Goal: Task Accomplishment & Management: Complete application form

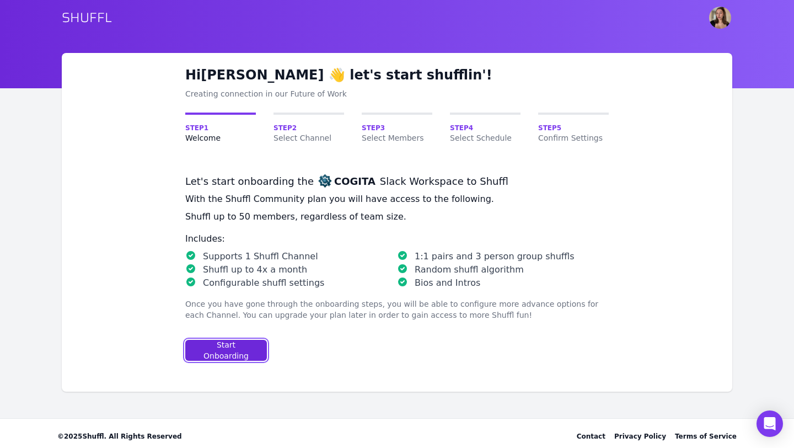
click at [230, 347] on div "Start Onboarding" at bounding box center [226, 350] width 63 height 22
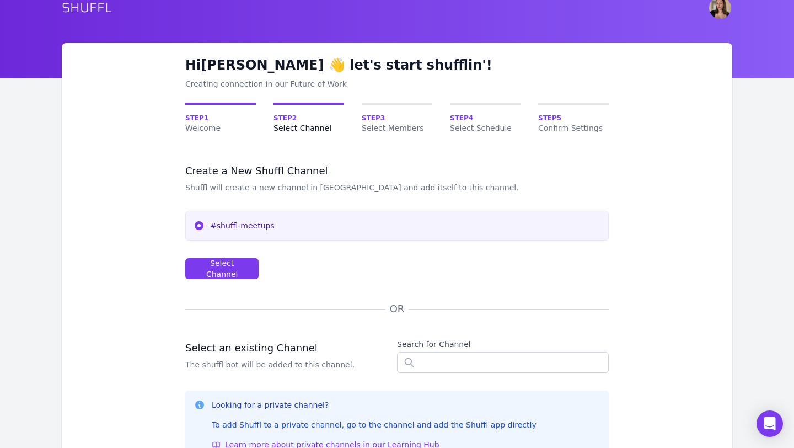
scroll to position [12, 0]
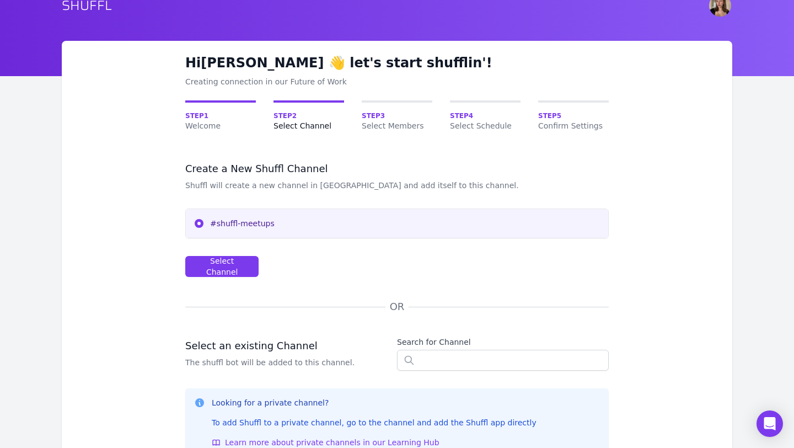
click at [224, 229] on div "#shuffl-meetups" at bounding box center [397, 223] width 422 height 29
click at [221, 265] on div "Select Channel" at bounding box center [222, 266] width 55 height 22
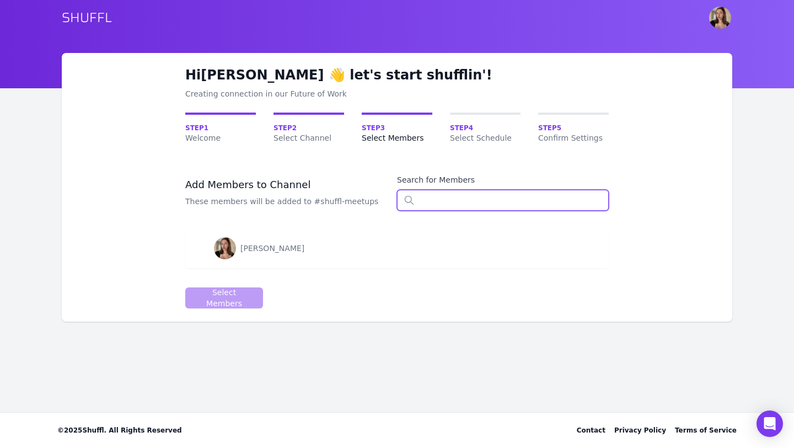
click at [464, 192] on input "text" at bounding box center [503, 200] width 212 height 21
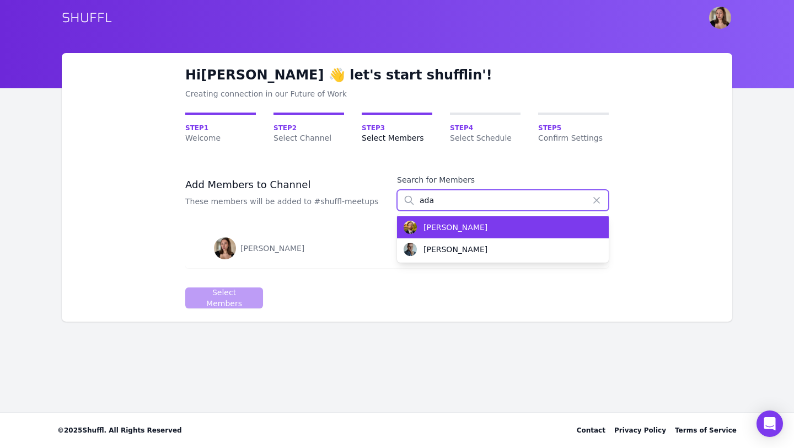
type input "ada"
click at [487, 230] on div "Adam G. Dobrakowski" at bounding box center [455, 227] width 64 height 11
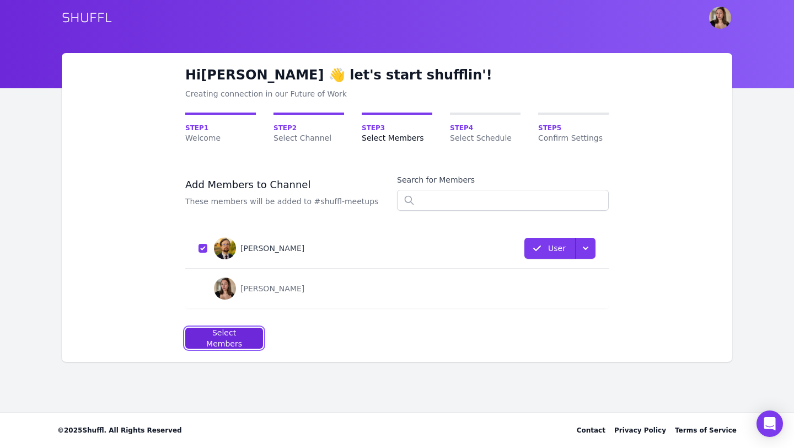
click at [211, 341] on div "Select Members" at bounding box center [224, 338] width 59 height 22
select select "10"
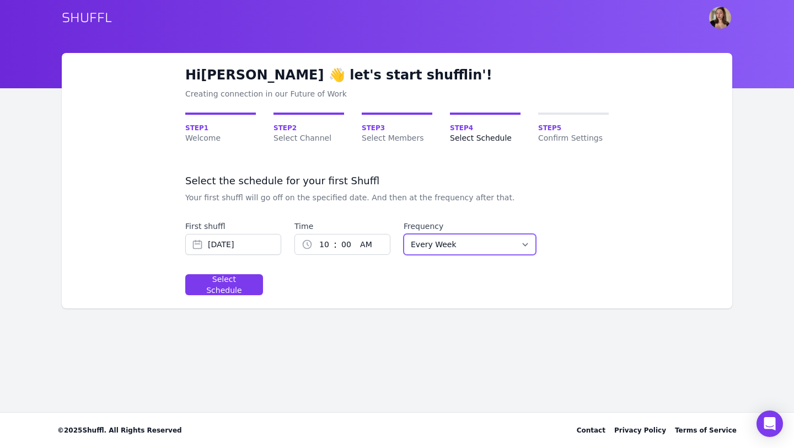
click at [428, 240] on select "Every Week Every Two Weeks Every Three Weeks Every Four Weeks Start Of Every Mo…" at bounding box center [469, 244] width 132 height 21
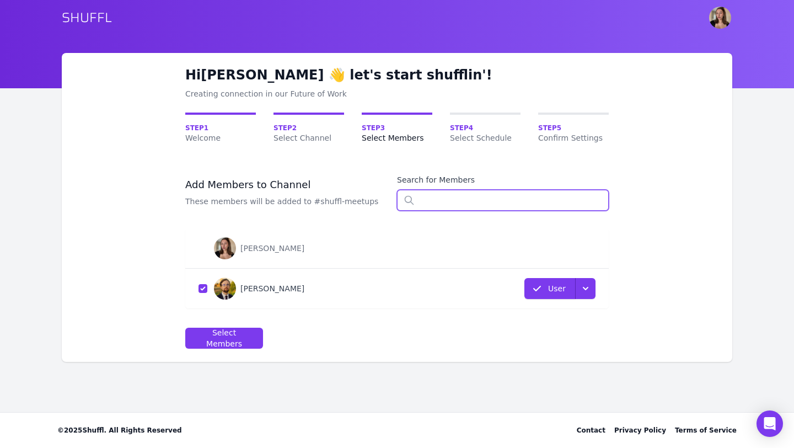
click at [459, 201] on input "text" at bounding box center [503, 200] width 212 height 21
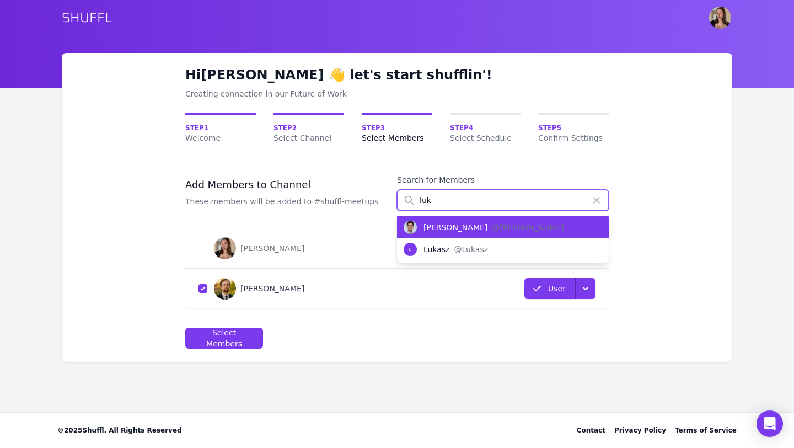
type input "luk"
click at [456, 228] on div "Lukas Czerwinski" at bounding box center [455, 227] width 64 height 11
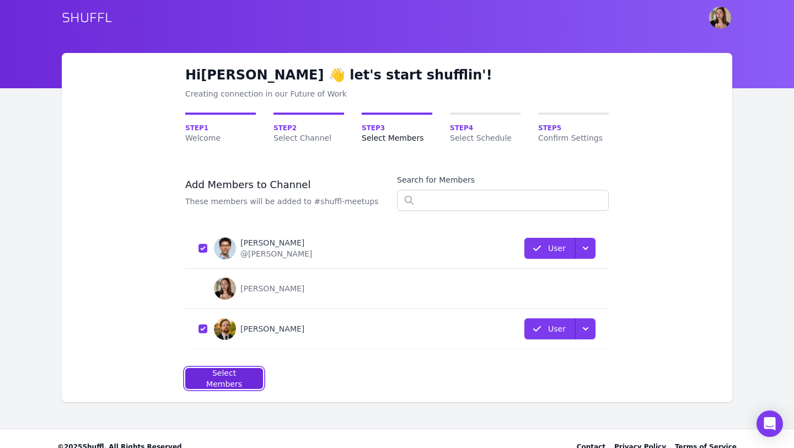
click at [221, 373] on div "Select Members" at bounding box center [224, 378] width 59 height 22
select select "10"
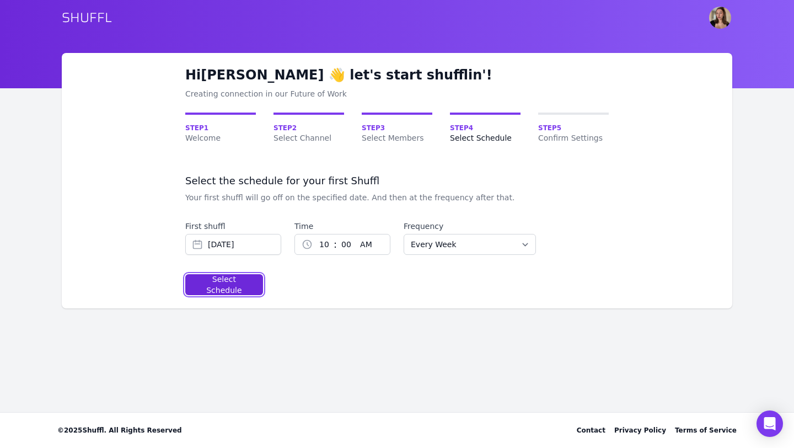
click at [219, 286] on div "Select Schedule" at bounding box center [224, 284] width 59 height 22
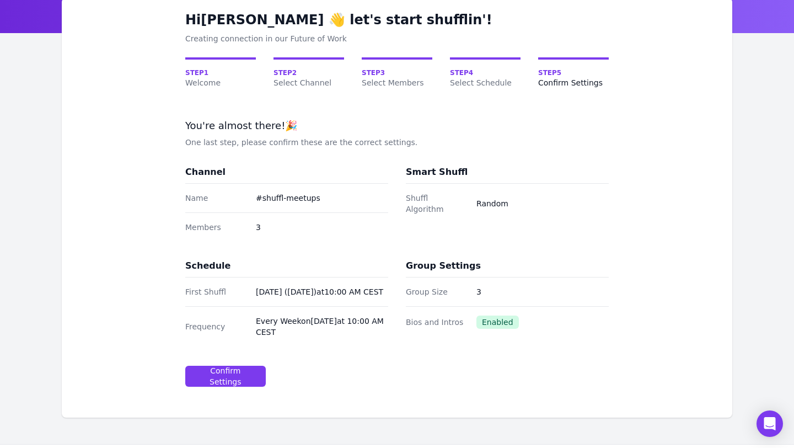
scroll to position [56, 0]
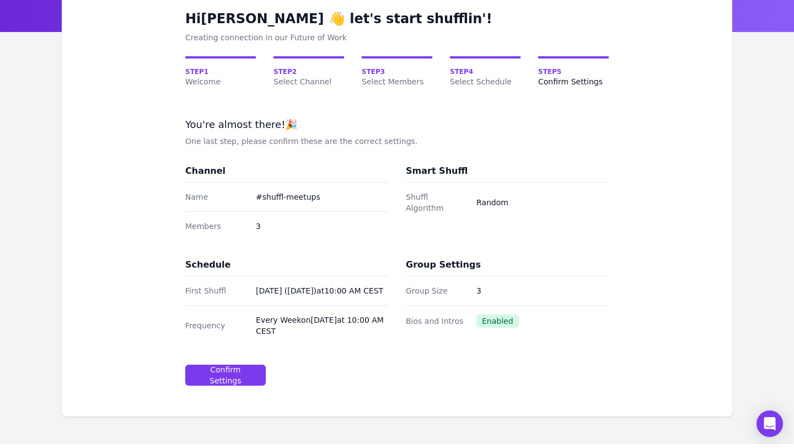
select select "10"
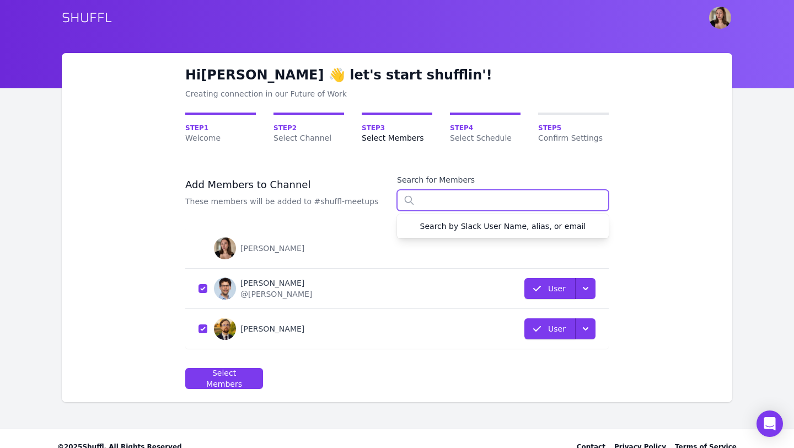
click at [456, 201] on input "text" at bounding box center [503, 200] width 212 height 21
type input "c"
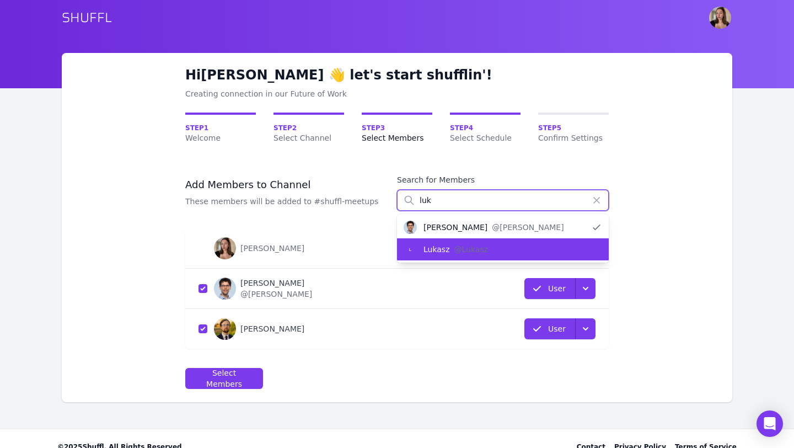
type input "luk"
click at [435, 250] on div "Lukasz" at bounding box center [436, 249] width 26 height 11
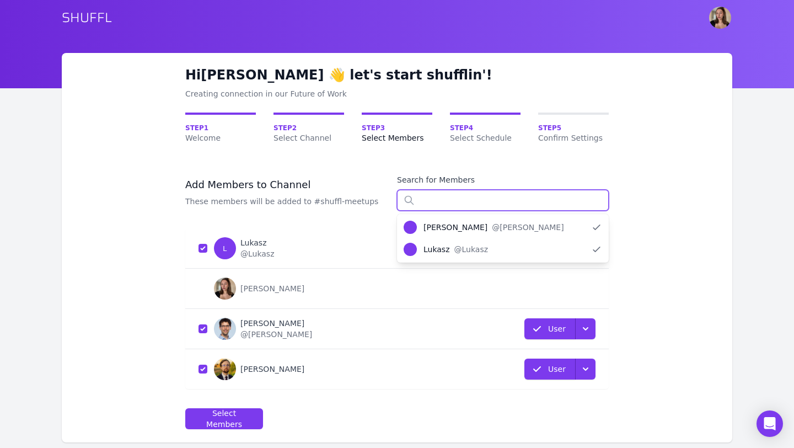
click at [476, 200] on input "text" at bounding box center [503, 200] width 212 height 21
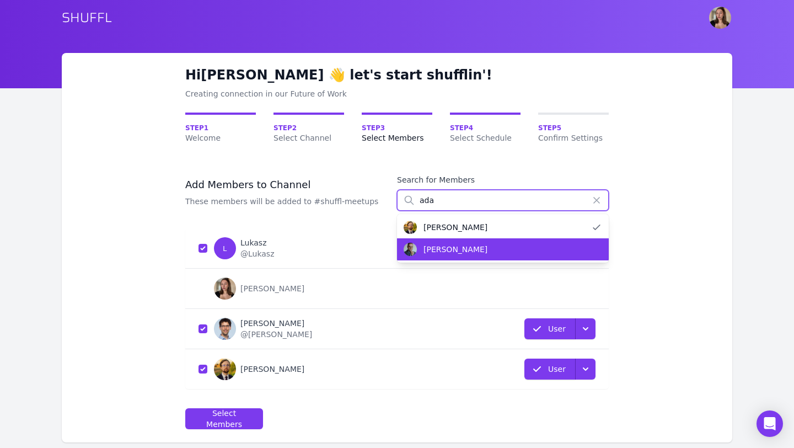
type input "ada"
click at [458, 252] on div "[PERSON_NAME]" at bounding box center [455, 249] width 64 height 11
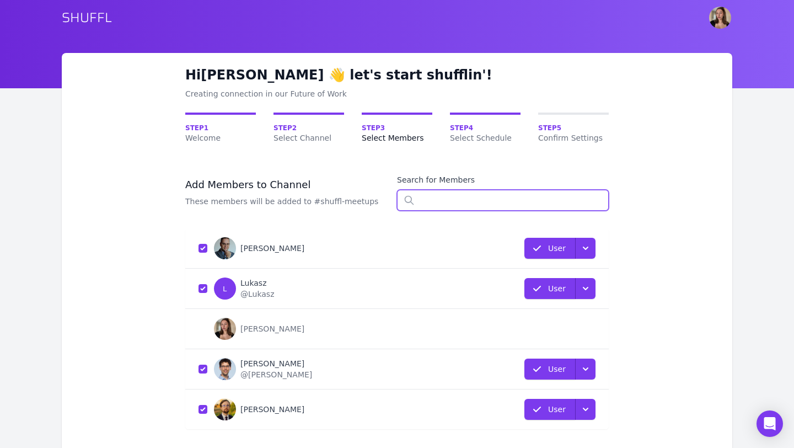
click at [453, 196] on input "text" at bounding box center [503, 200] width 212 height 21
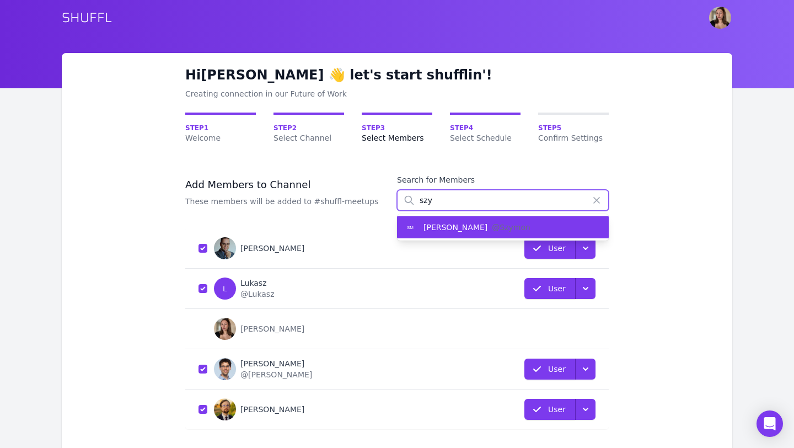
type input "szy"
click at [457, 222] on div "[PERSON_NAME]" at bounding box center [455, 227] width 64 height 11
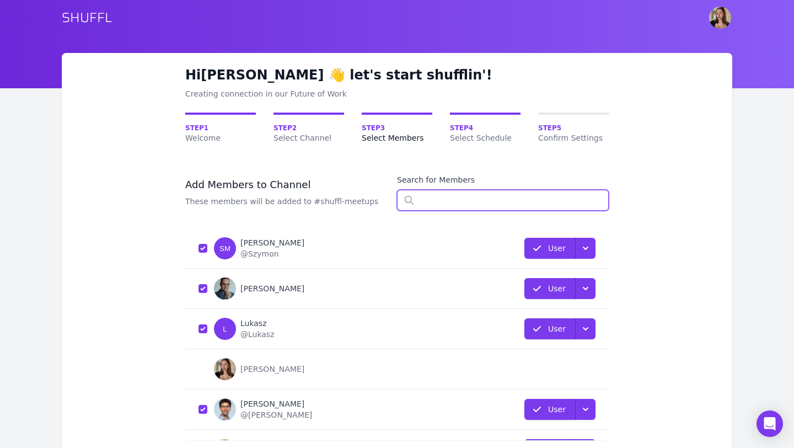
click at [452, 204] on input "text" at bounding box center [503, 200] width 212 height 21
type input "j"
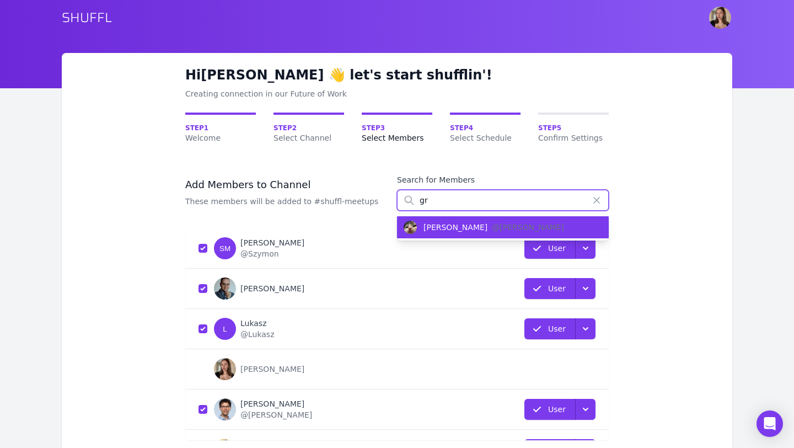
type input "gr"
click at [454, 230] on div "[PERSON_NAME]" at bounding box center [455, 227] width 64 height 11
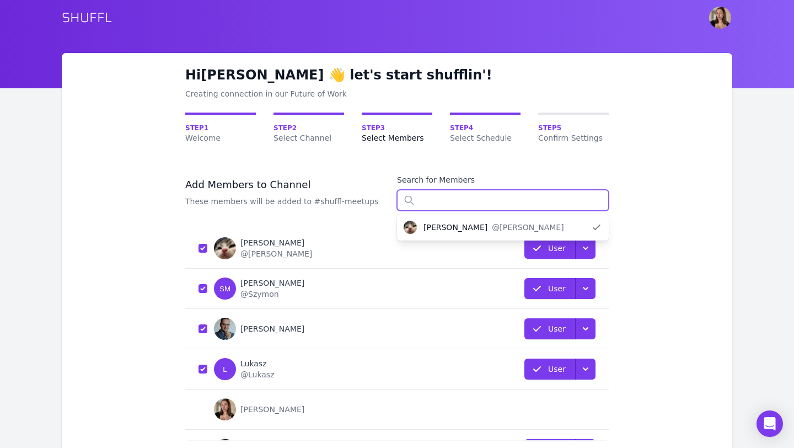
click at [444, 205] on input "text" at bounding box center [503, 200] width 212 height 21
type input "j"
type input "k"
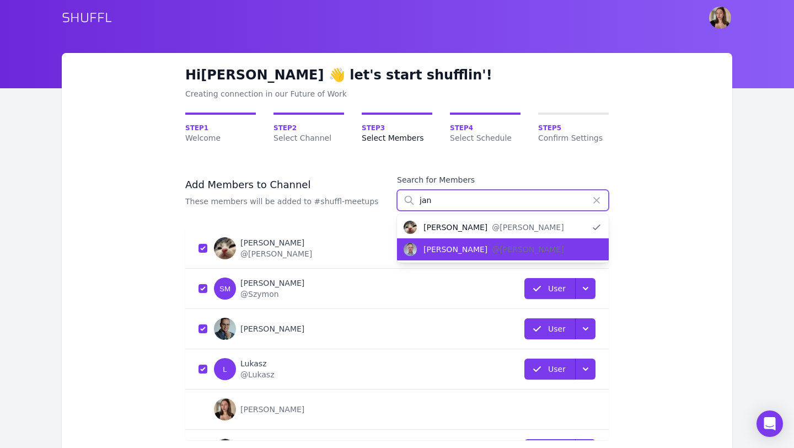
type input "jan"
click at [467, 246] on div "[PERSON_NAME]" at bounding box center [455, 249] width 64 height 11
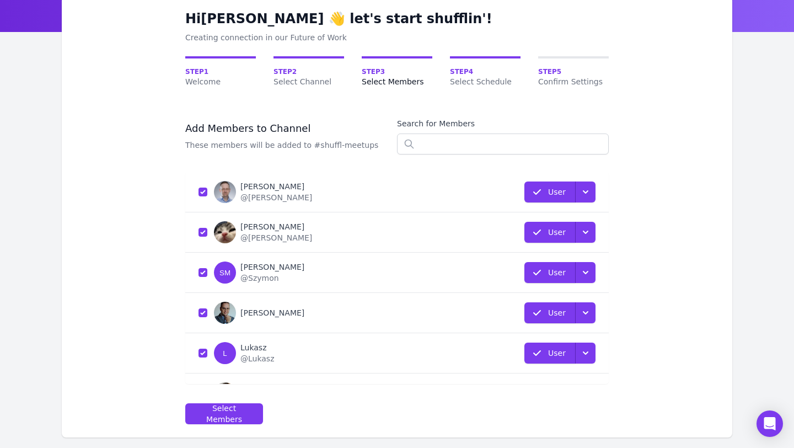
scroll to position [106, 0]
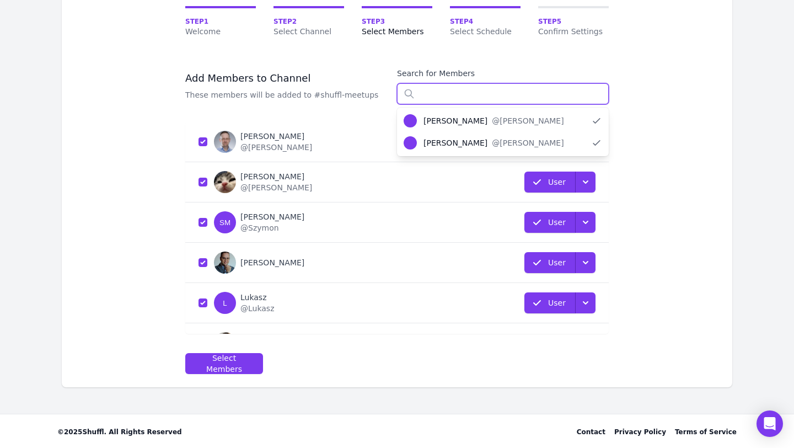
click at [424, 91] on input "text" at bounding box center [503, 93] width 212 height 21
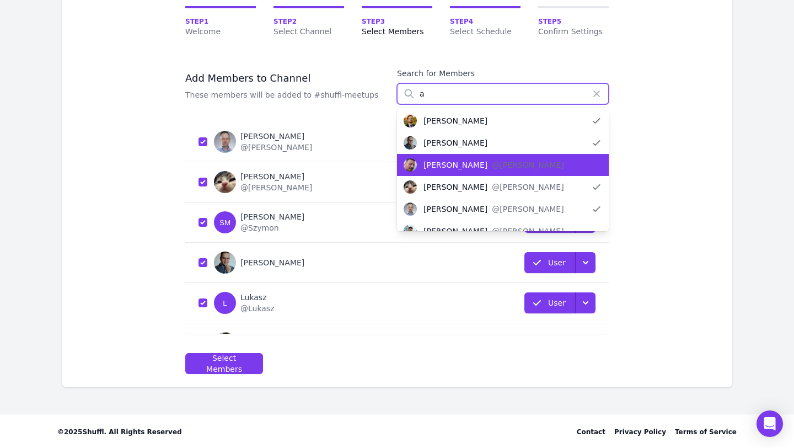
type input "a"
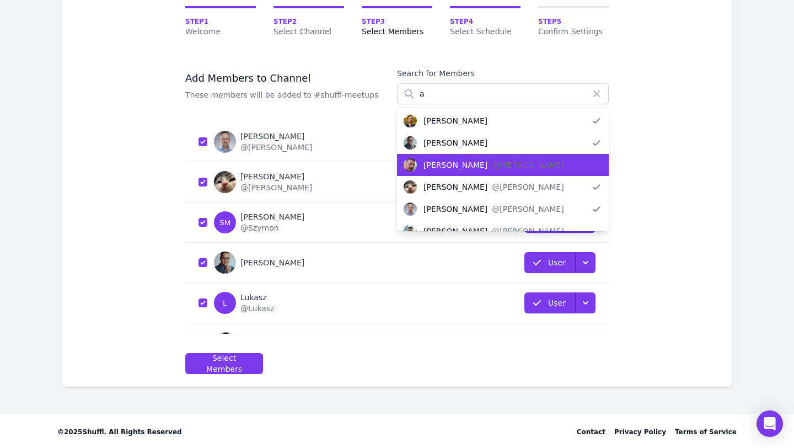
click at [432, 168] on div "[PERSON_NAME]" at bounding box center [455, 164] width 64 height 11
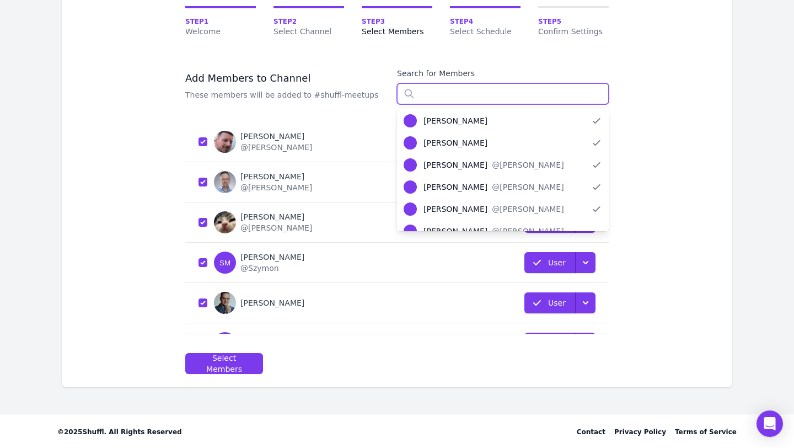
click at [476, 89] on input "text" at bounding box center [503, 93] width 212 height 21
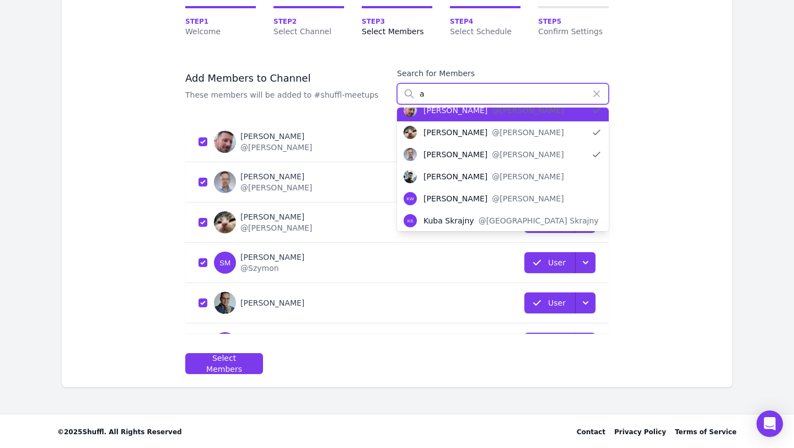
scroll to position [63, 0]
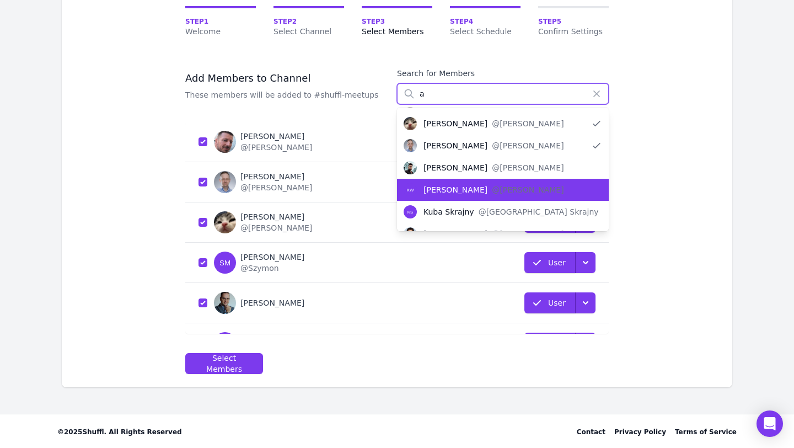
type input "a"
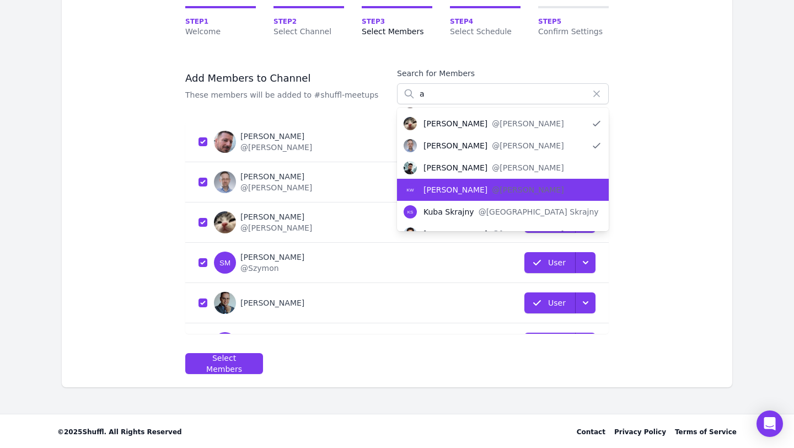
click at [475, 189] on div "[PERSON_NAME]" at bounding box center [455, 189] width 64 height 11
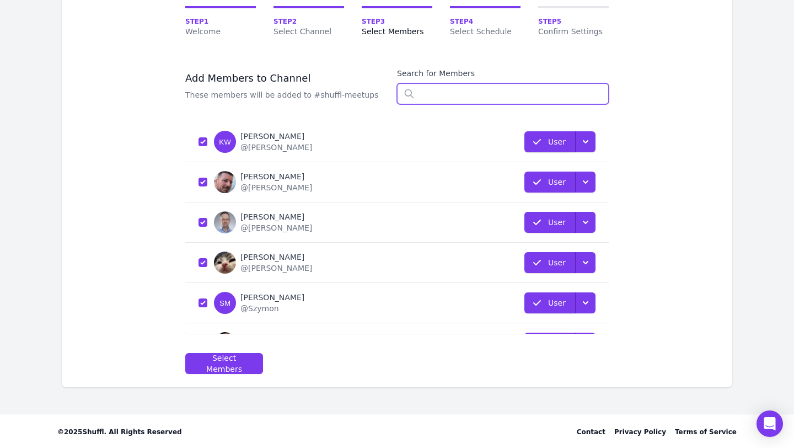
click at [457, 95] on input "text" at bounding box center [503, 93] width 212 height 21
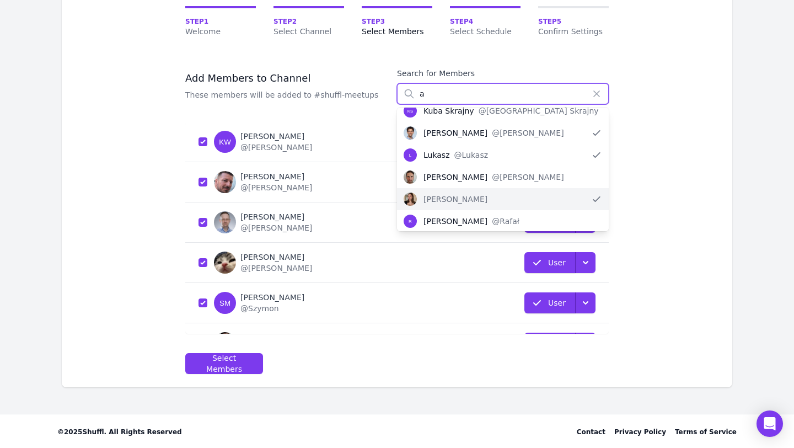
scroll to position [168, 0]
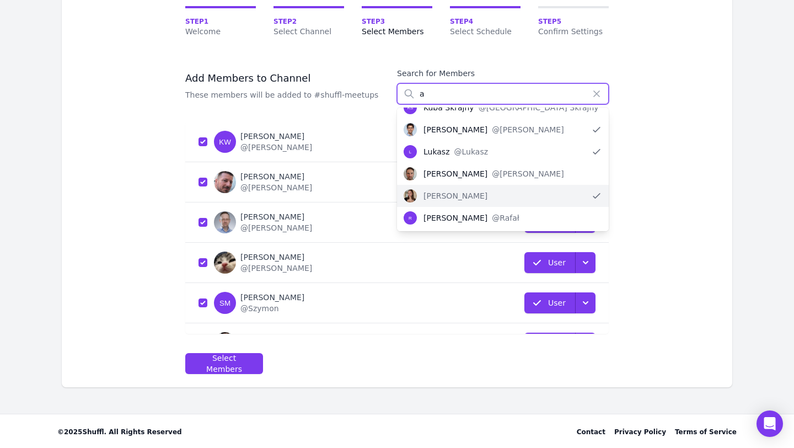
type input "a"
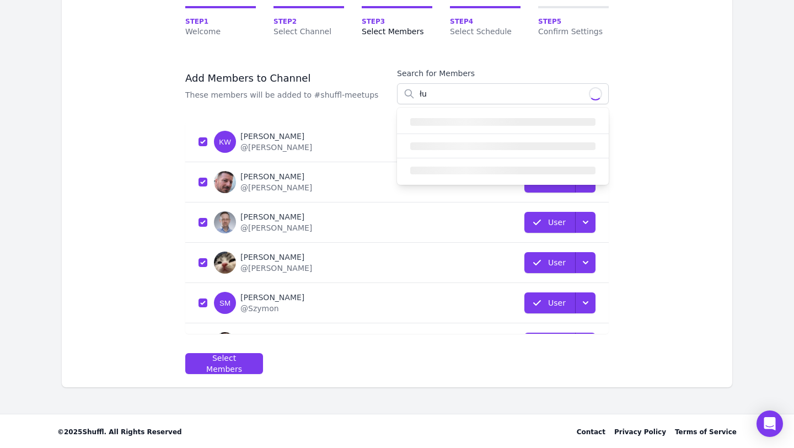
click at [740, 57] on div "Hi Natalia 👋 let's start shufflin'! Creating connection in our Future of Work S…" at bounding box center [396, 180] width 705 height 467
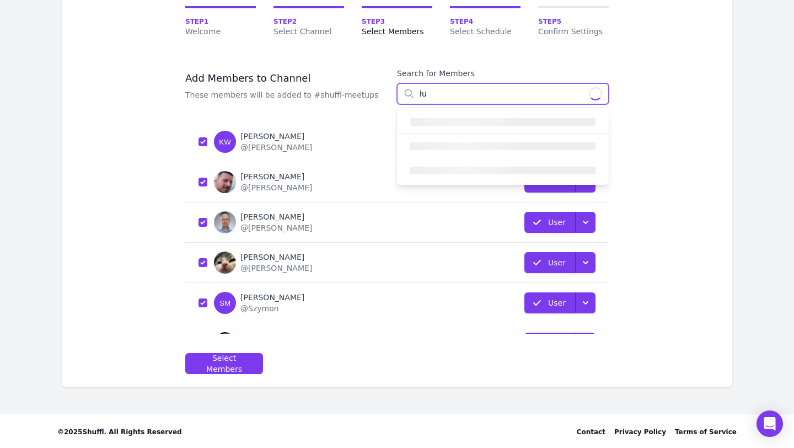
click at [468, 94] on input "łu" at bounding box center [503, 93] width 212 height 21
type input "ł"
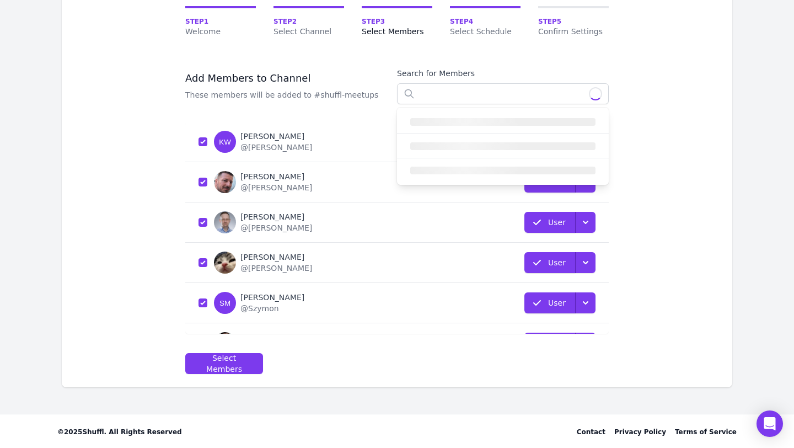
click at [773, 93] on main "Hi Natalia 👋 let's start shufflin'! Creating connection in our Future of Work S…" at bounding box center [397, 180] width 794 height 467
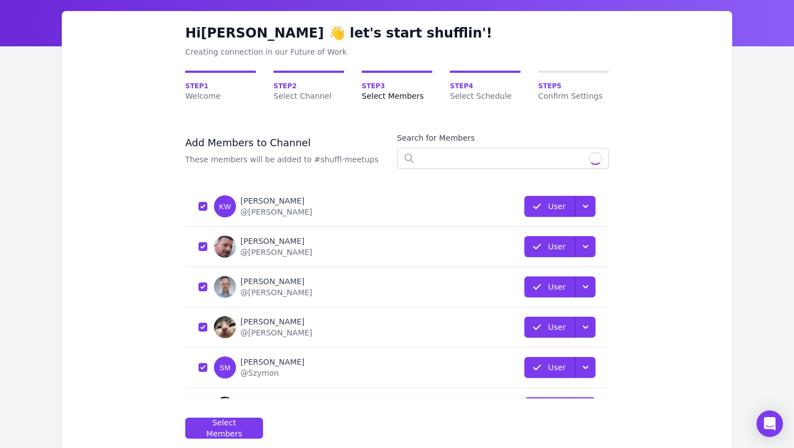
scroll to position [33, 0]
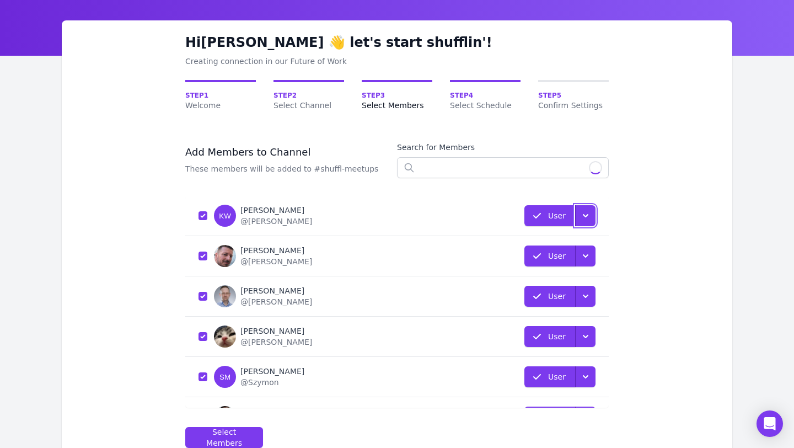
click at [587, 218] on icon "button" at bounding box center [585, 215] width 11 height 11
click at [629, 237] on div "Hi Natalia 👋 let's start shufflin'! Creating connection in our Future of Work S…" at bounding box center [397, 240] width 670 height 440
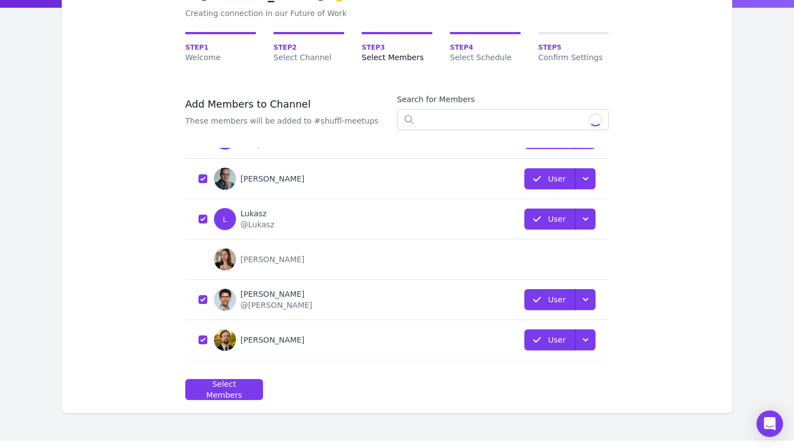
scroll to position [90, 0]
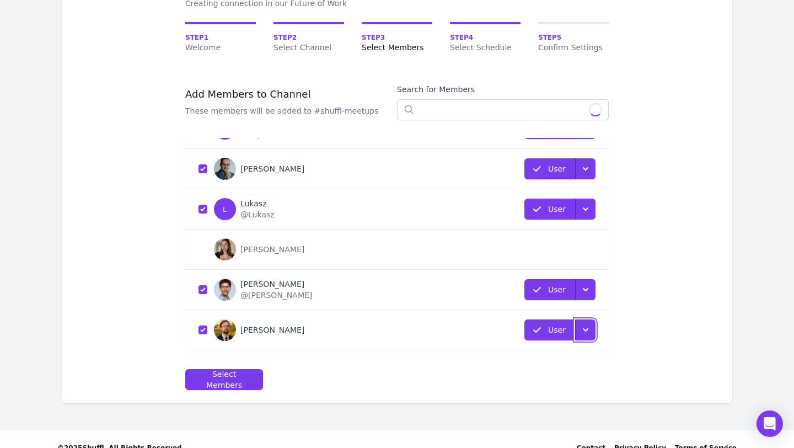
click at [581, 332] on icon "button" at bounding box center [585, 329] width 11 height 11
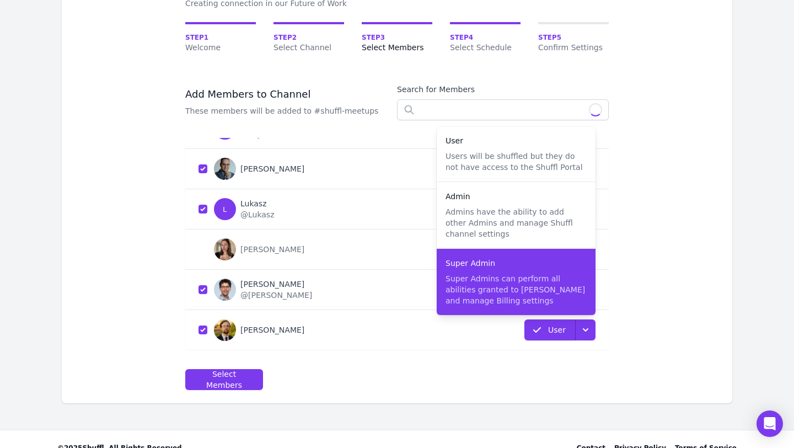
click at [514, 295] on p "Super Admins can perform all abilities granted to Admins and manage Billing set…" at bounding box center [515, 289] width 141 height 33
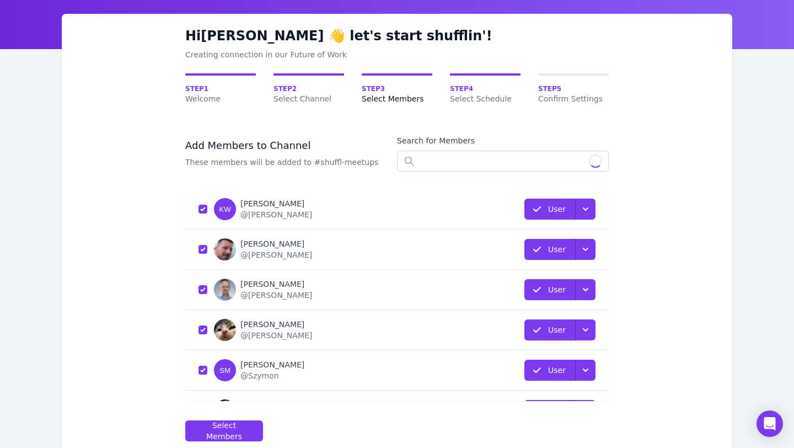
scroll to position [38, 0]
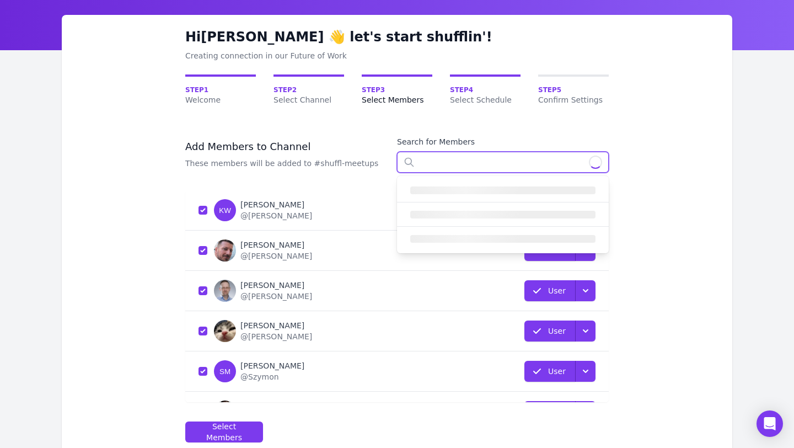
click at [564, 160] on input "text" at bounding box center [503, 162] width 212 height 21
click at [475, 139] on div "Search for Members" at bounding box center [503, 141] width 212 height 11
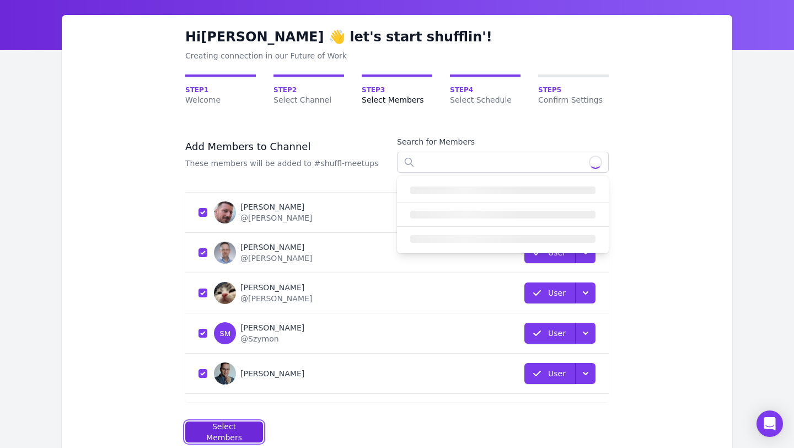
click at [219, 425] on div "Select Members" at bounding box center [224, 432] width 59 height 22
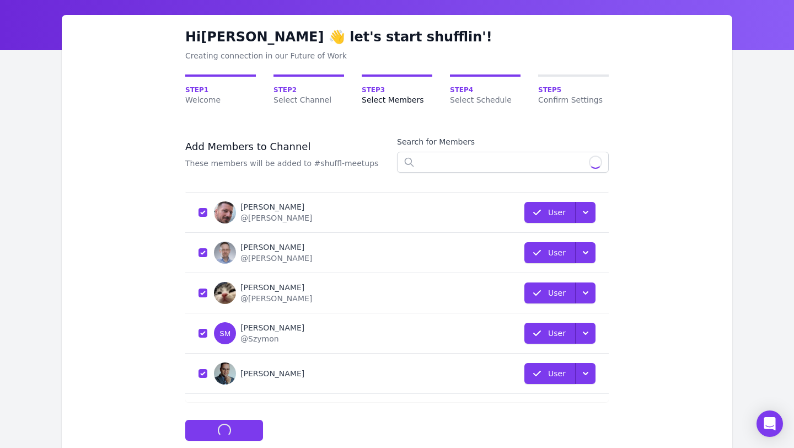
scroll to position [79, 0]
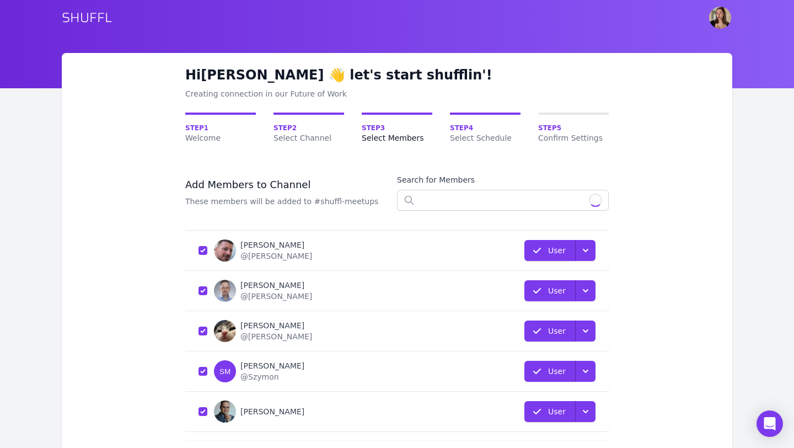
select select "10"
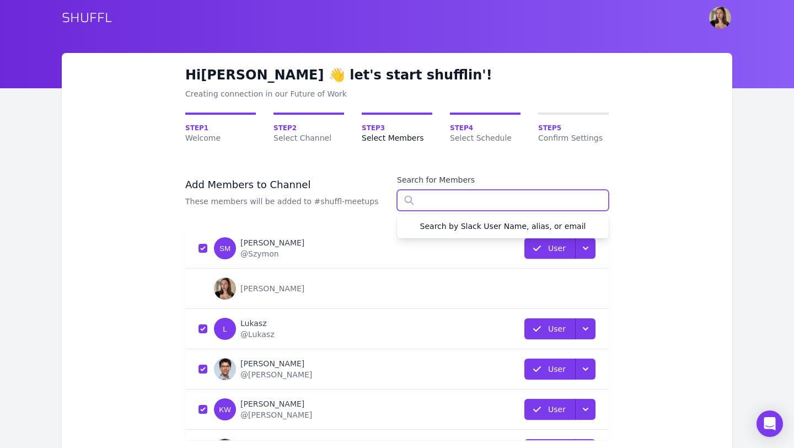
click at [459, 200] on input "text" at bounding box center [503, 200] width 212 height 21
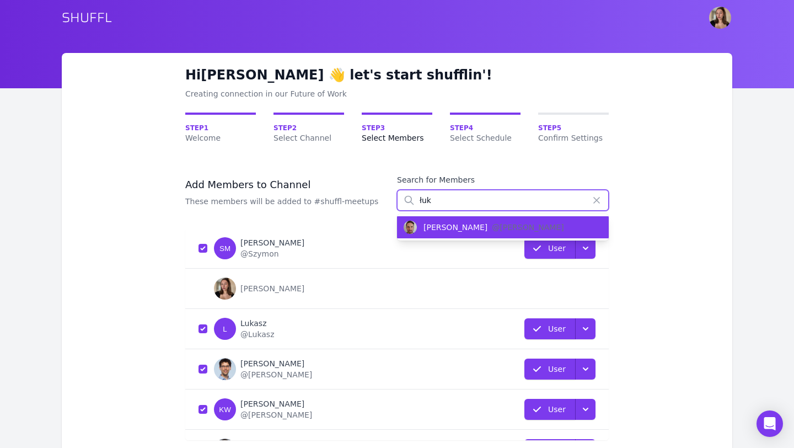
type input "łuk"
click at [423, 230] on div "[PERSON_NAME]" at bounding box center [455, 227] width 64 height 11
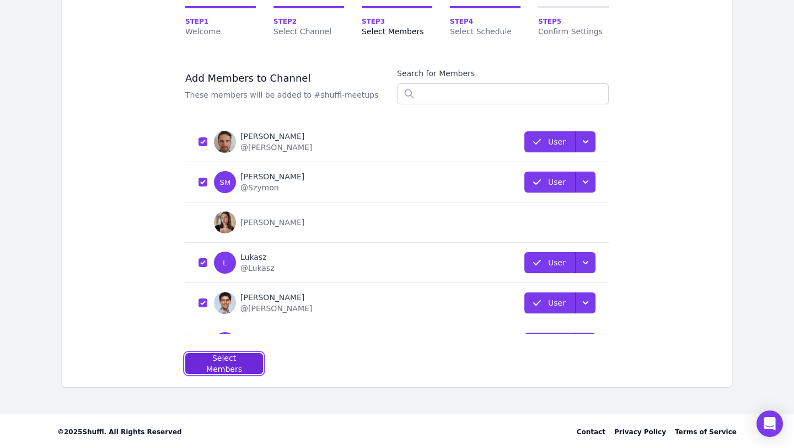
click at [223, 362] on div "Select Members" at bounding box center [224, 363] width 59 height 22
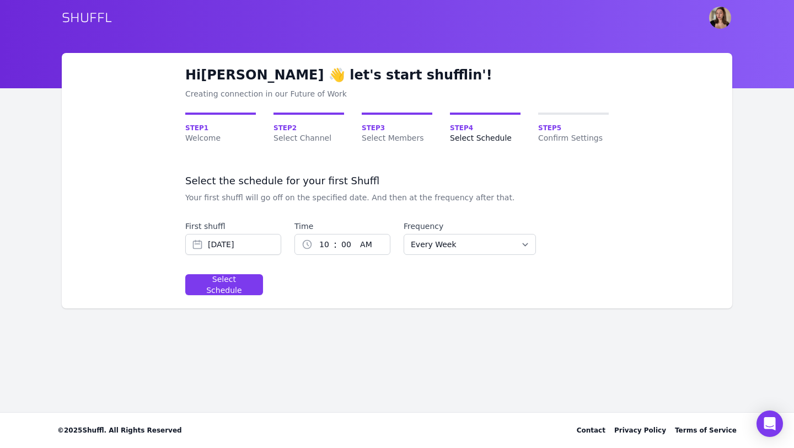
click at [325, 243] on select "1 2 3 4 5 6 7 8 9 10 11 12" at bounding box center [323, 244] width 21 height 20
select select "11"
click at [313, 234] on select "1 2 3 4 5 6 7 8 9 10 11 12" at bounding box center [323, 244] width 21 height 20
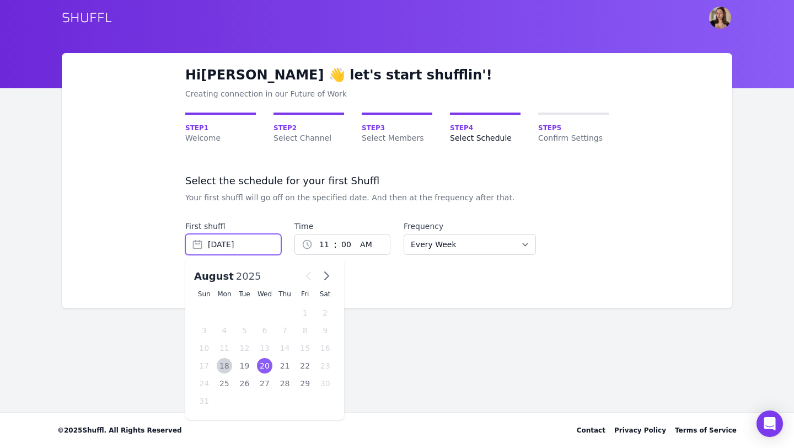
click at [225, 238] on input "Aug 20, 2025" at bounding box center [233, 244] width 96 height 21
click at [301, 367] on div "22" at bounding box center [305, 365] width 16 height 15
type input "[DATE]"
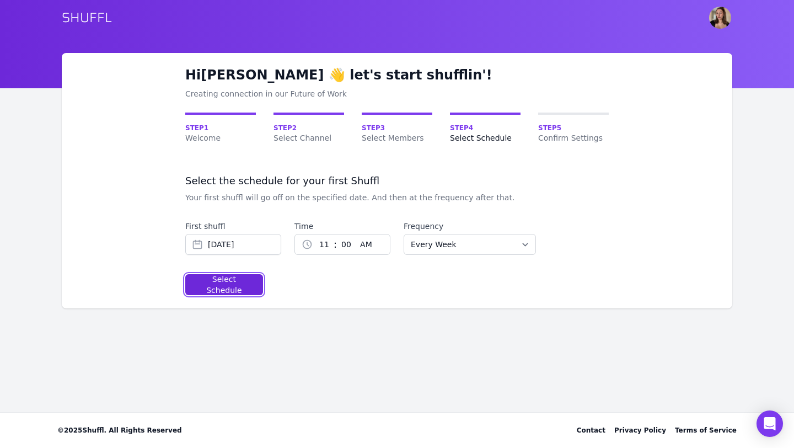
click at [216, 284] on div "Select Schedule" at bounding box center [224, 284] width 59 height 22
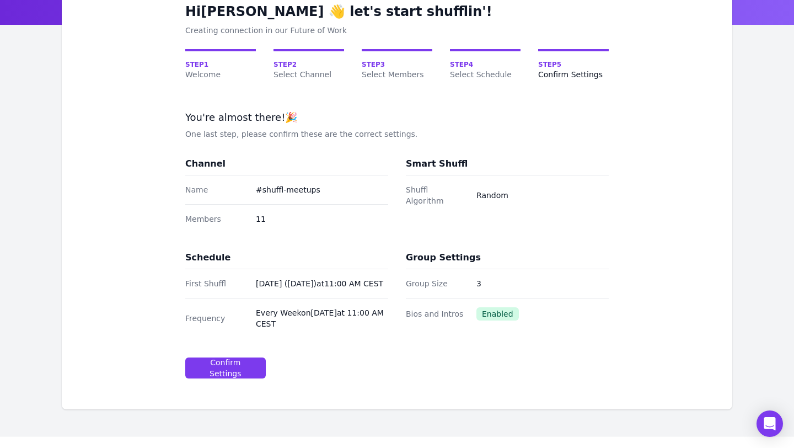
scroll to position [76, 0]
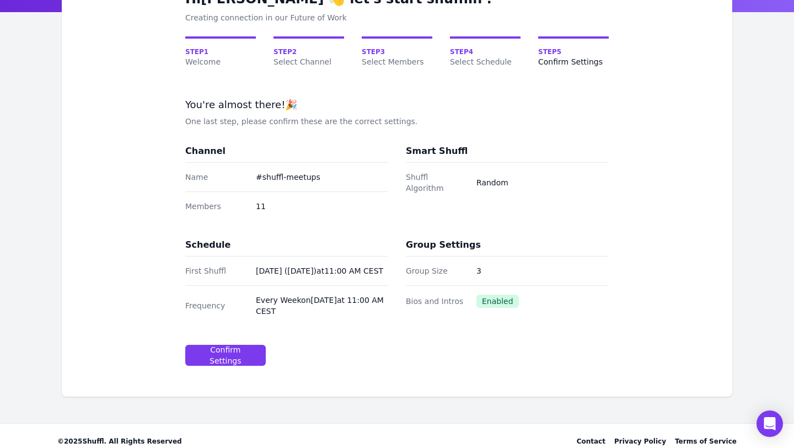
click at [480, 271] on dd "3" at bounding box center [542, 270] width 132 height 11
click at [452, 249] on h3 "Group Settings" at bounding box center [443, 244] width 75 height 13
click at [240, 355] on div "Confirm Settings" at bounding box center [226, 355] width 62 height 22
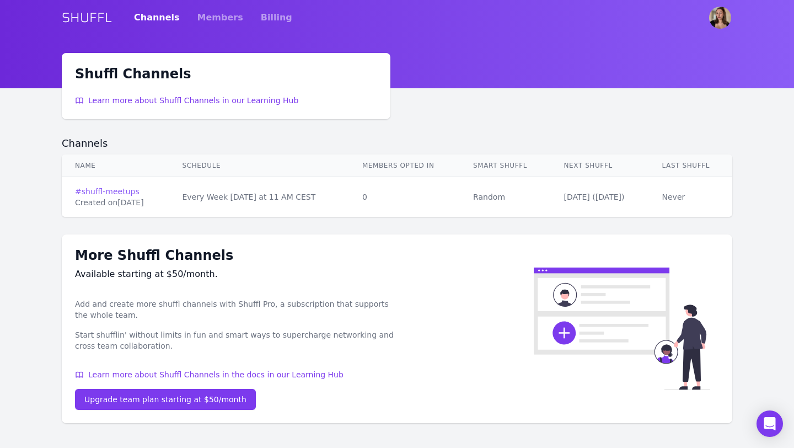
click at [111, 193] on link "# shuffl-meetups" at bounding box center [115, 191] width 80 height 11
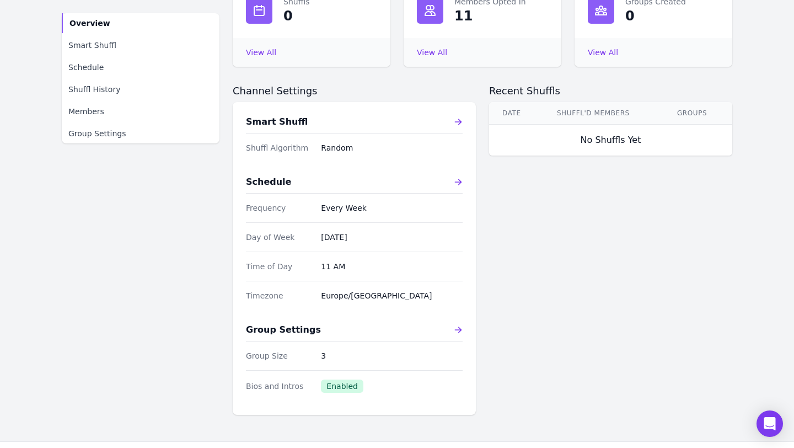
scroll to position [198, 0]
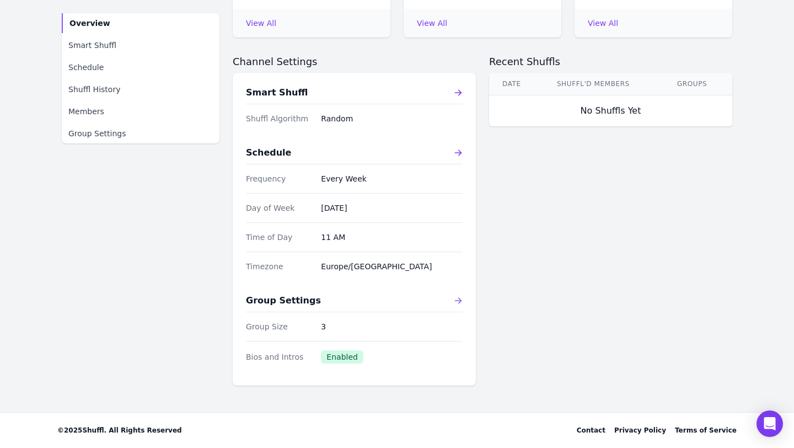
click at [457, 299] on icon at bounding box center [458, 300] width 9 height 9
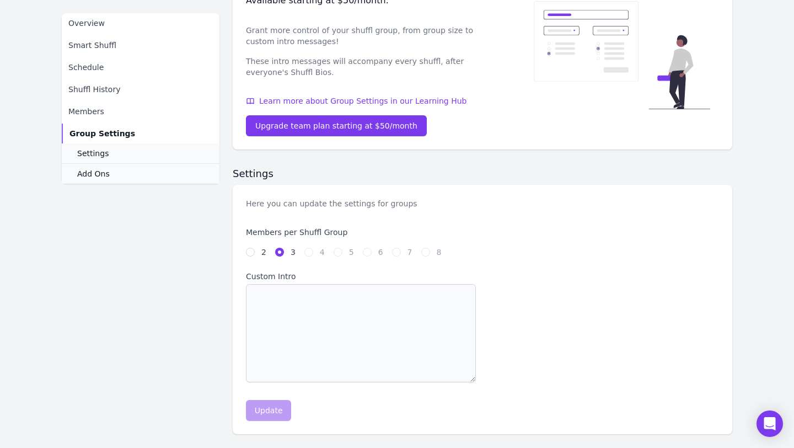
scroll to position [193, 0]
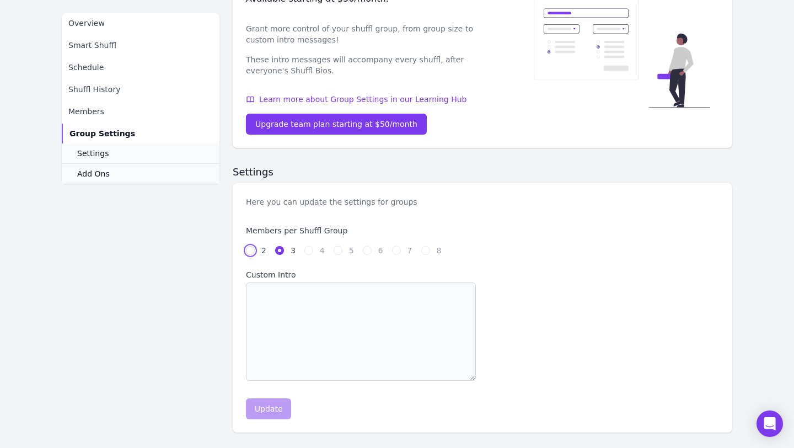
click at [254, 250] on input "2" at bounding box center [250, 250] width 9 height 9
radio input "true"
click at [262, 418] on button "Update" at bounding box center [268, 408] width 45 height 21
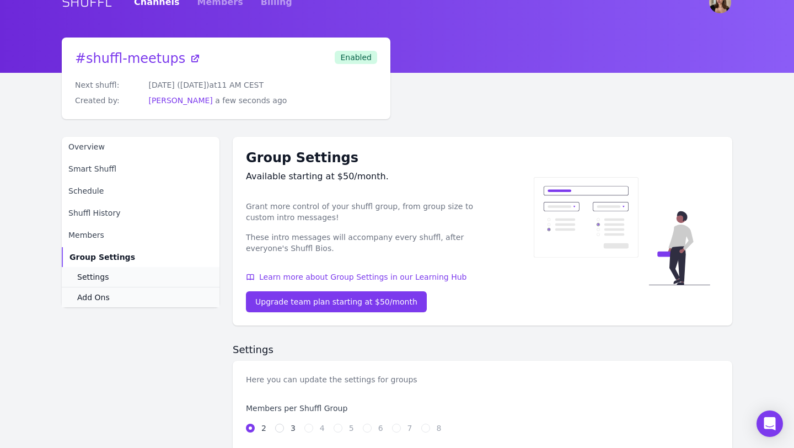
scroll to position [0, 0]
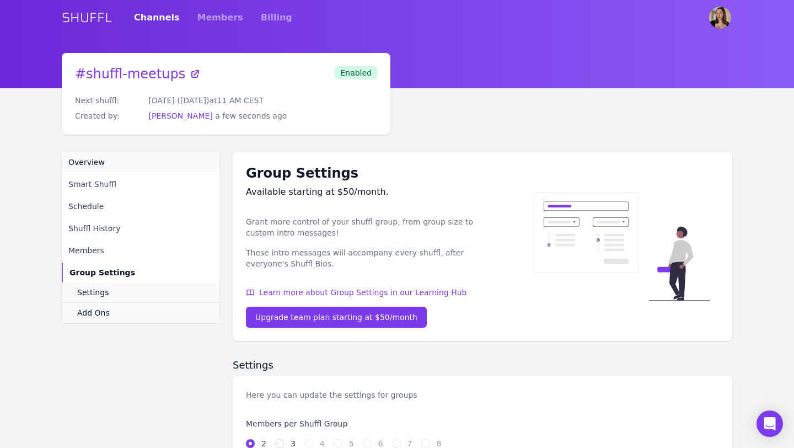
click at [95, 166] on span "Overview" at bounding box center [86, 162] width 36 height 11
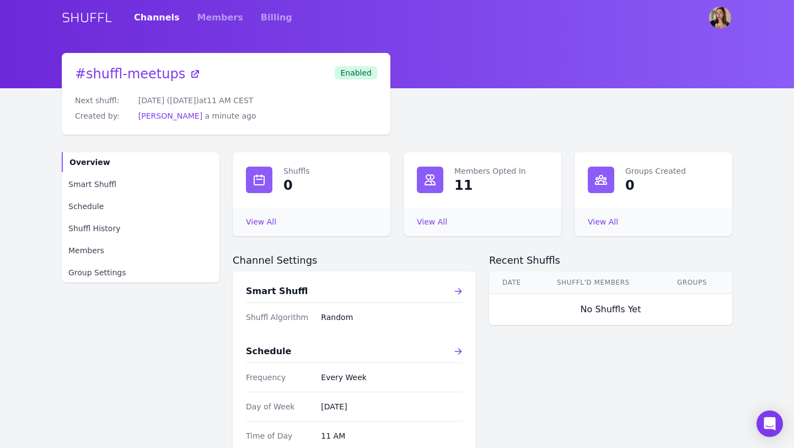
click at [96, 17] on link "SHUFFL" at bounding box center [87, 18] width 50 height 18
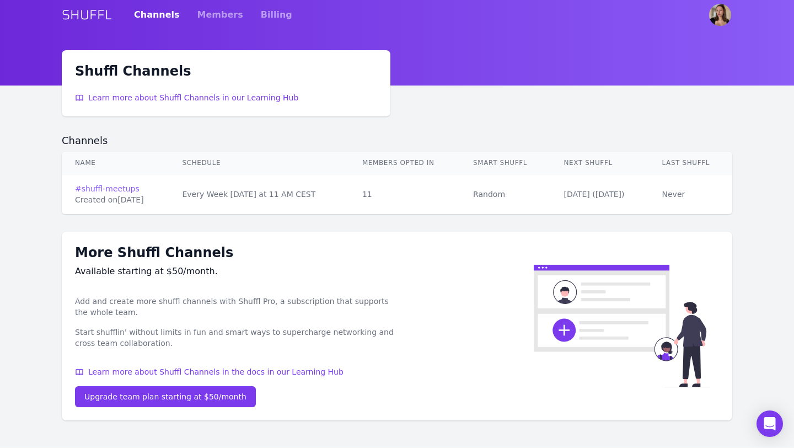
scroll to position [1, 0]
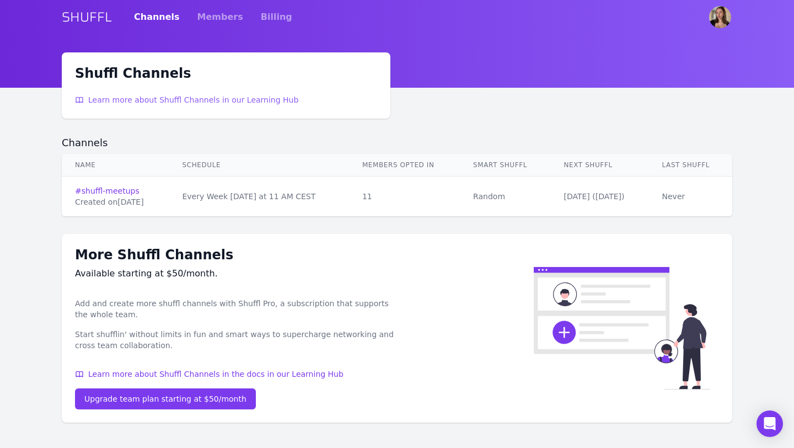
click at [120, 101] on span "Learn more about Shuffl Channels in our Learning Hub" at bounding box center [193, 99] width 210 height 11
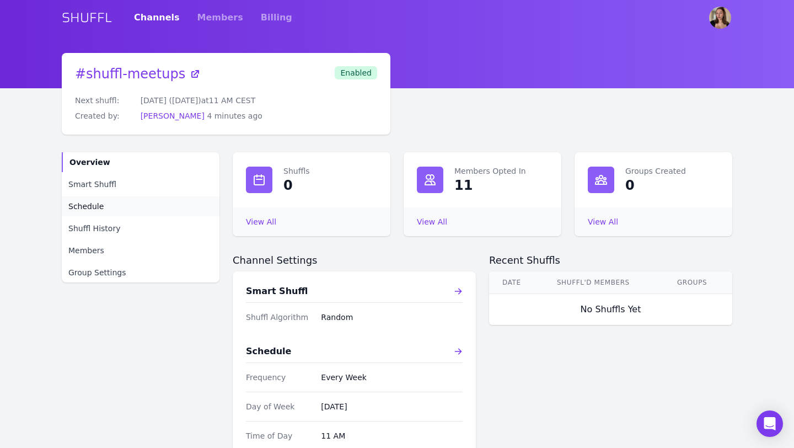
click at [83, 208] on span "Schedule" at bounding box center [85, 206] width 35 height 11
select select "11"
select select "Europe/[GEOGRAPHIC_DATA]"
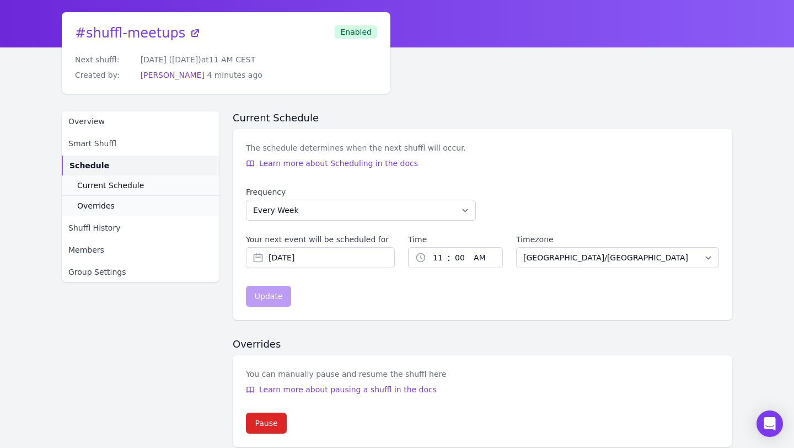
scroll to position [102, 0]
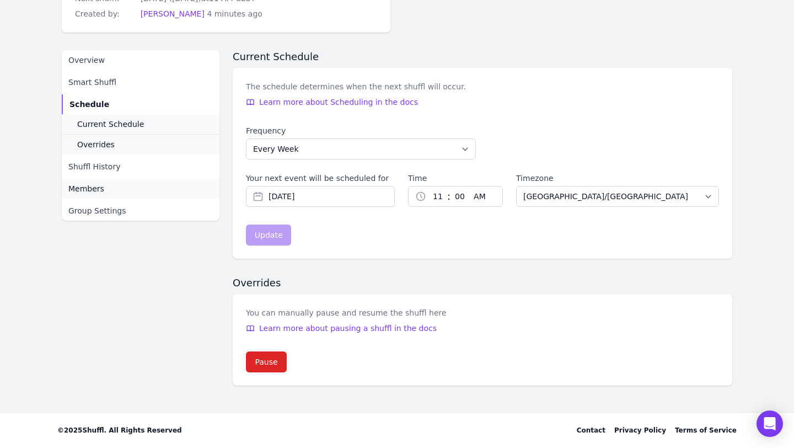
click at [89, 187] on span "Members" at bounding box center [86, 188] width 36 height 11
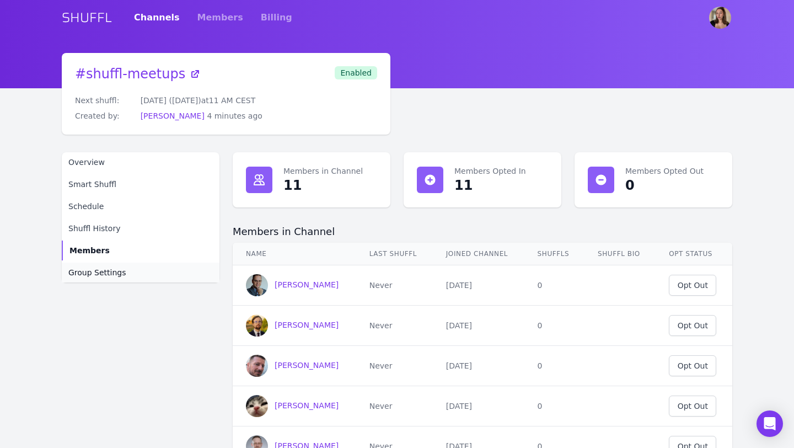
click at [108, 268] on span "Group Settings" at bounding box center [97, 272] width 58 height 11
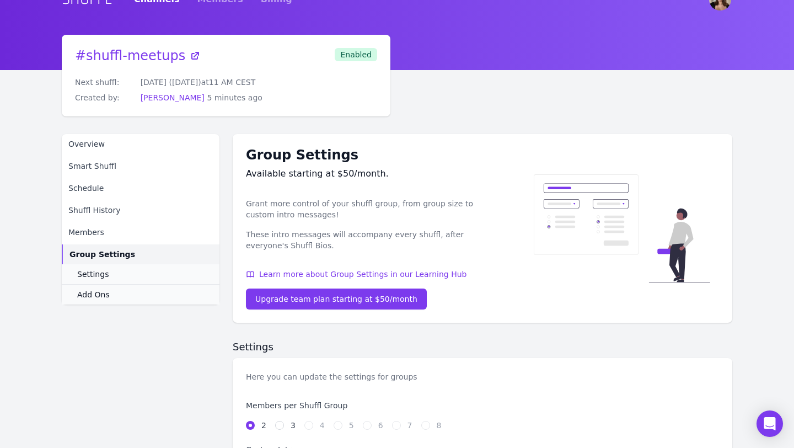
scroll to position [11, 0]
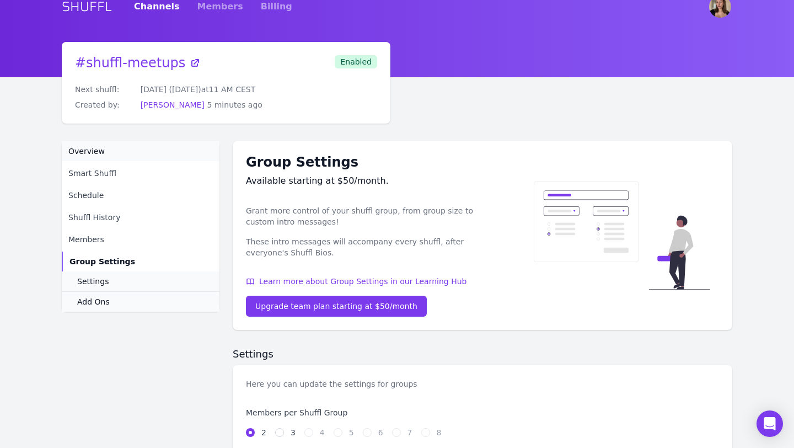
click at [89, 153] on span "Overview" at bounding box center [86, 151] width 36 height 11
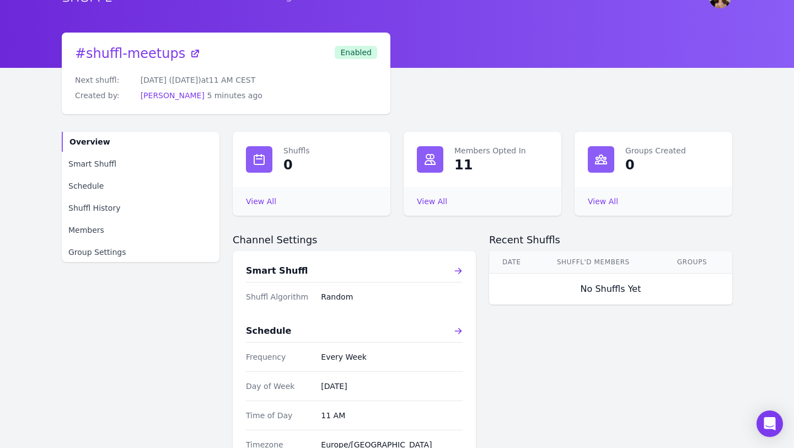
scroll to position [17, 0]
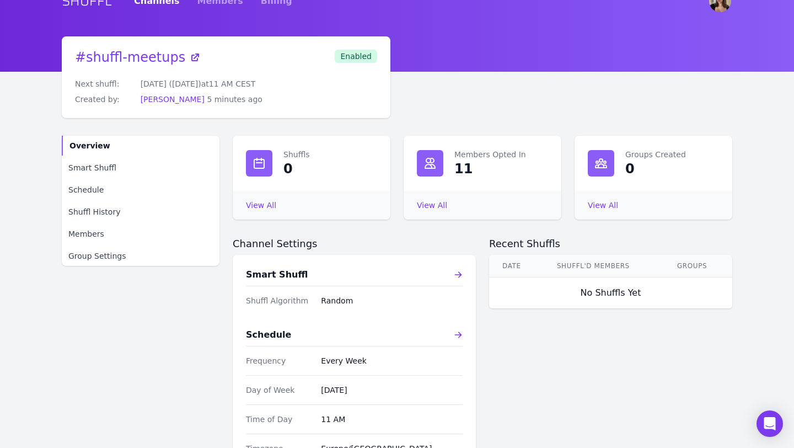
click at [360, 56] on span "Enabled" at bounding box center [356, 56] width 42 height 13
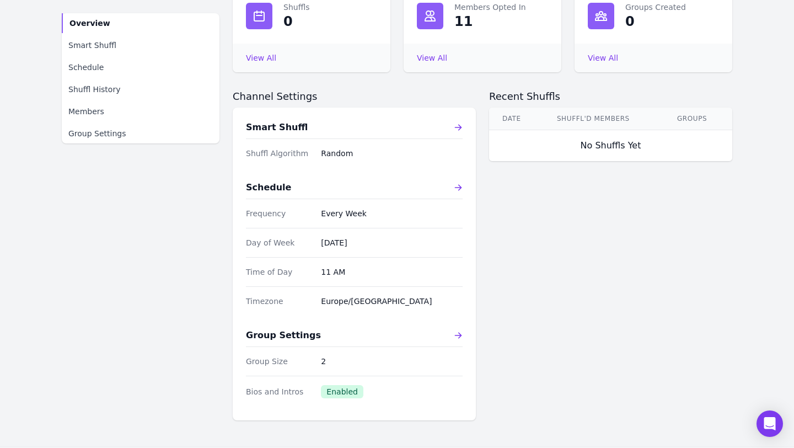
scroll to position [198, 0]
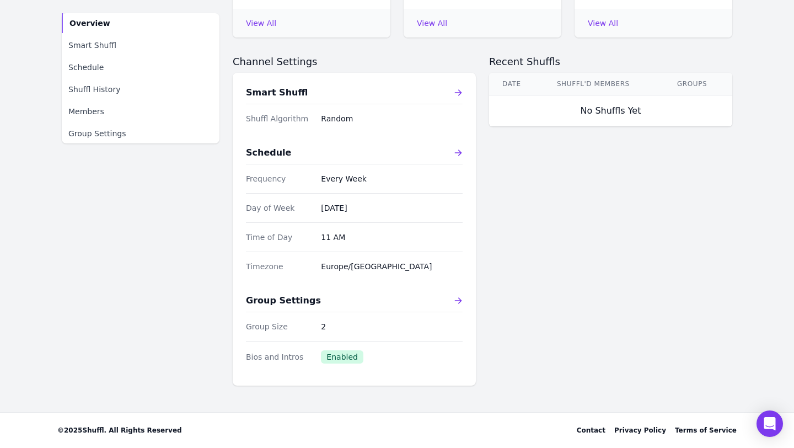
click at [248, 362] on dt "Bios and Intros" at bounding box center [279, 356] width 66 height 11
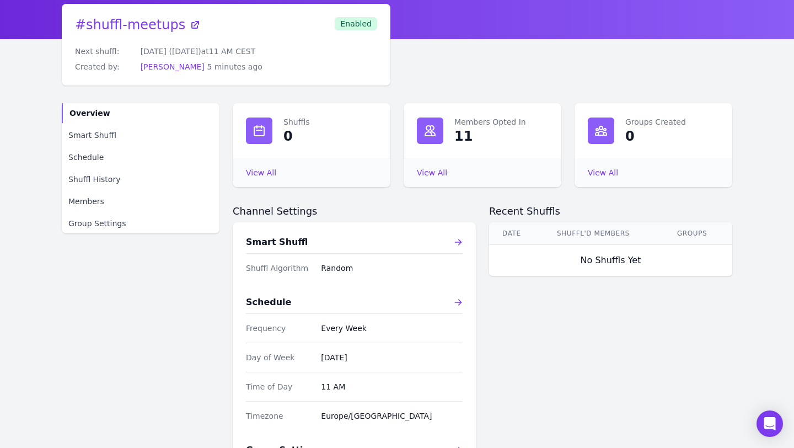
scroll to position [0, 0]
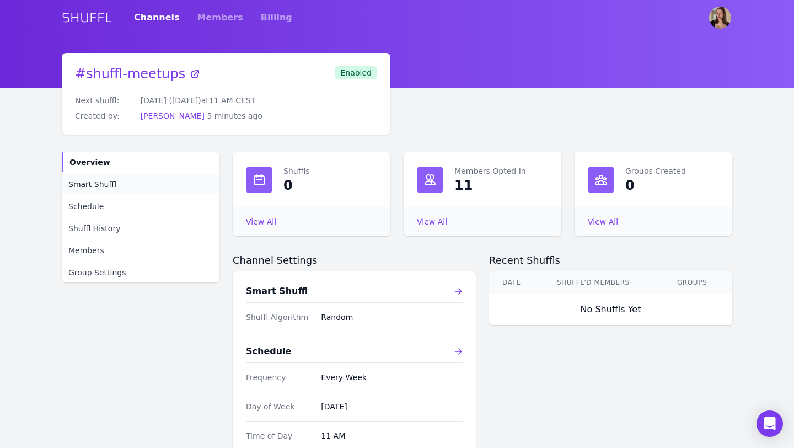
click at [122, 184] on link "Smart Shuffl" at bounding box center [141, 184] width 158 height 20
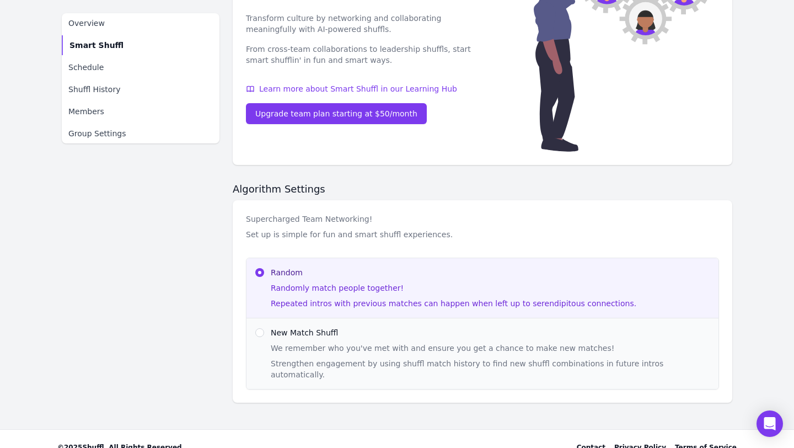
scroll to position [209, 0]
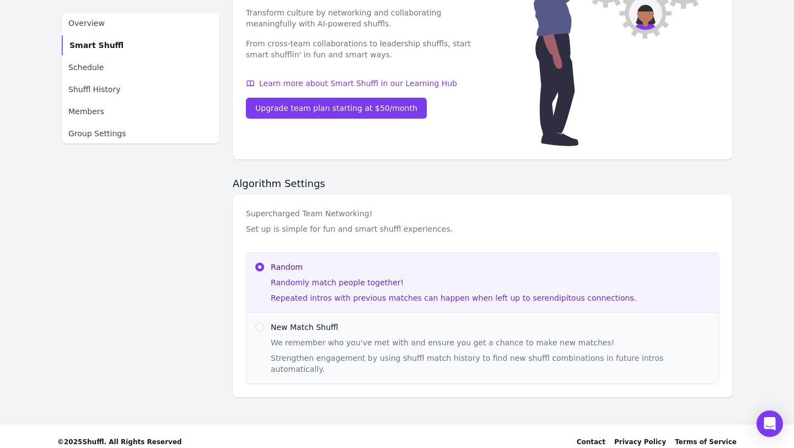
click at [405, 352] on div "Strengthen engagement by using shuffl match history to find new shuffl combinat…" at bounding box center [490, 363] width 439 height 22
click at [261, 261] on div at bounding box center [259, 266] width 9 height 11
click at [259, 268] on input "Random Randomly match people together! Repeated intros with previous matches ca…" at bounding box center [259, 266] width 9 height 9
click at [259, 269] on input "Random Randomly match people together! Repeated intros with previous matches ca…" at bounding box center [259, 266] width 9 height 9
click at [259, 261] on div at bounding box center [259, 266] width 9 height 11
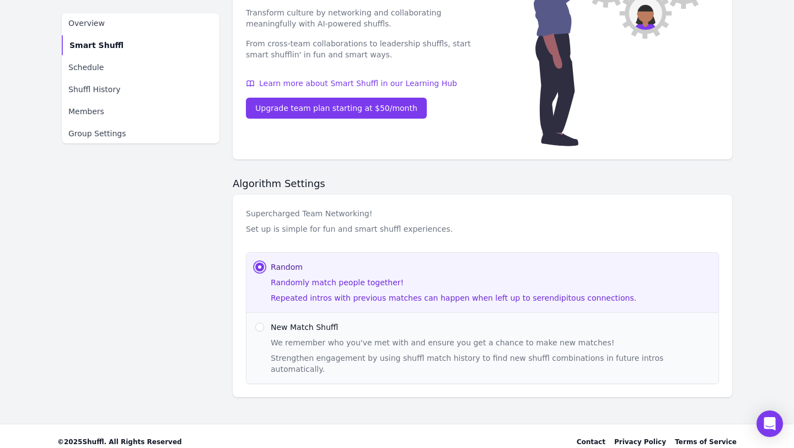
click at [259, 267] on input "Random Randomly match people together! Repeated intros with previous matches ca…" at bounding box center [259, 266] width 9 height 9
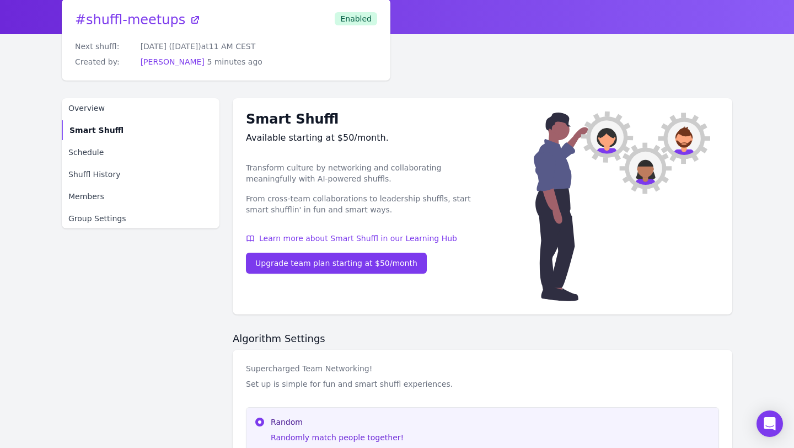
scroll to position [50, 0]
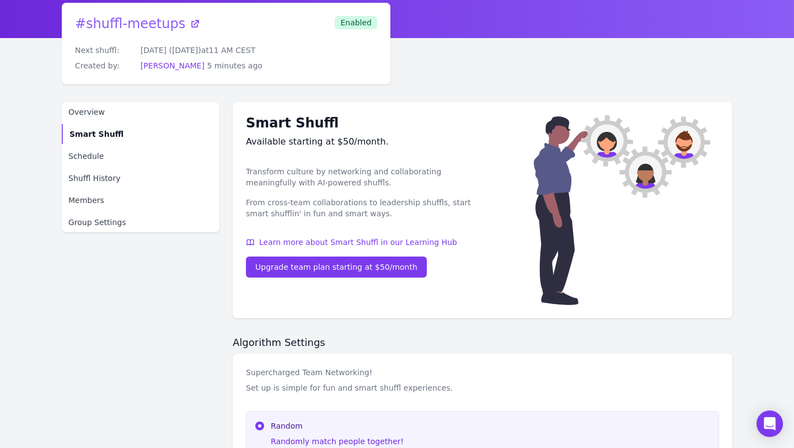
click at [176, 21] on link "# shuffl-meetups" at bounding box center [138, 23] width 126 height 15
click at [190, 20] on icon at bounding box center [195, 23] width 11 height 11
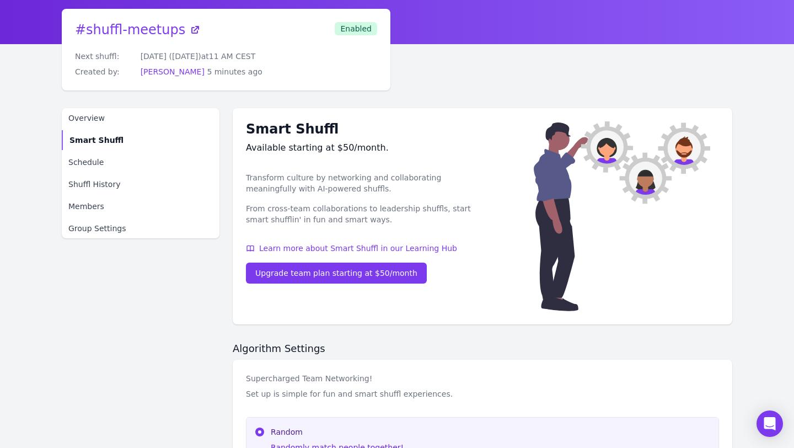
scroll to position [46, 0]
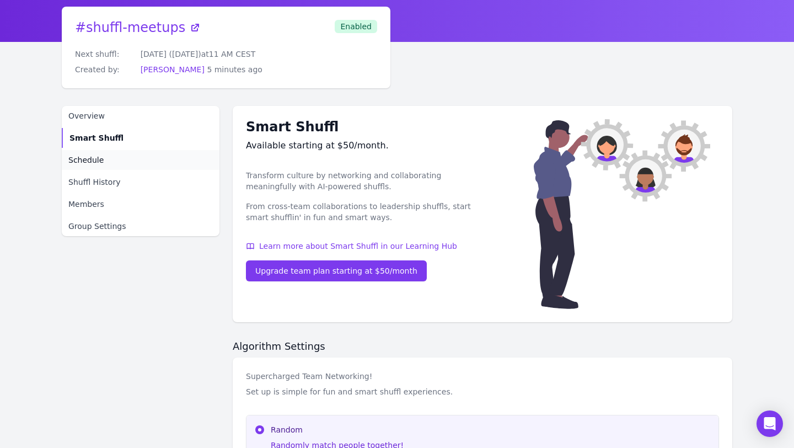
click at [109, 154] on link "Schedule" at bounding box center [141, 160] width 158 height 20
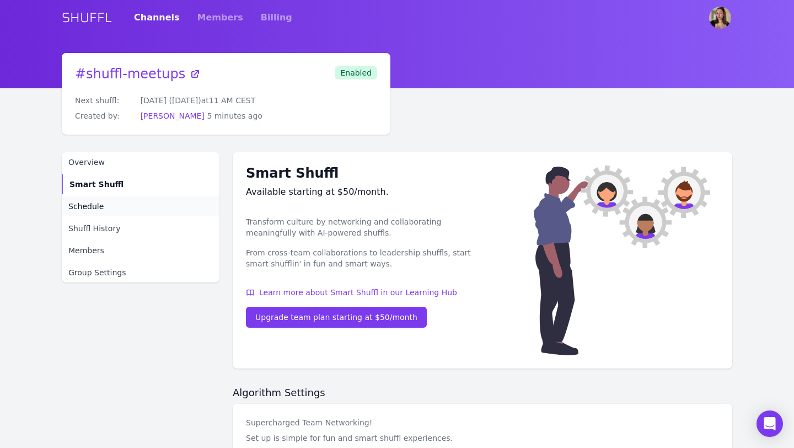
select select "11"
select select "Europe/[GEOGRAPHIC_DATA]"
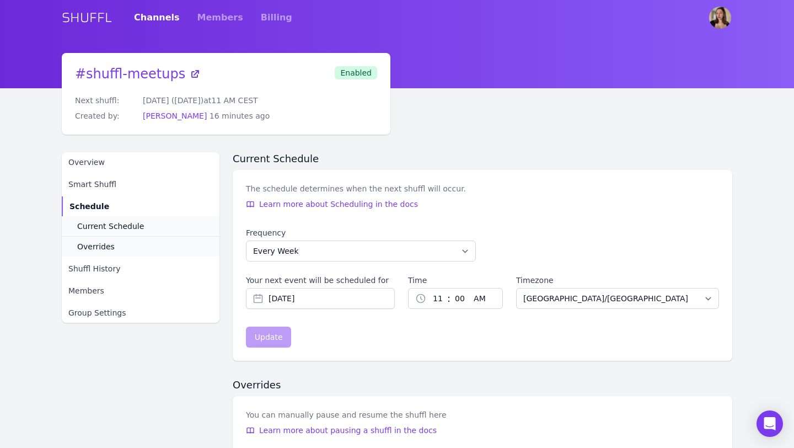
click at [345, 72] on span "Enabled" at bounding box center [356, 72] width 42 height 13
click at [711, 23] on img "User menu" at bounding box center [720, 18] width 22 height 22
click at [430, 165] on h2 "Current Schedule" at bounding box center [482, 158] width 499 height 13
click at [82, 263] on span "Shuffl History" at bounding box center [94, 268] width 52 height 11
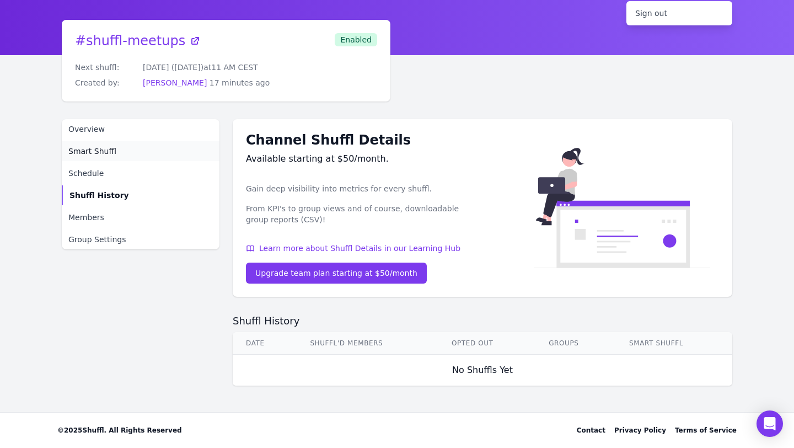
scroll to position [33, 0]
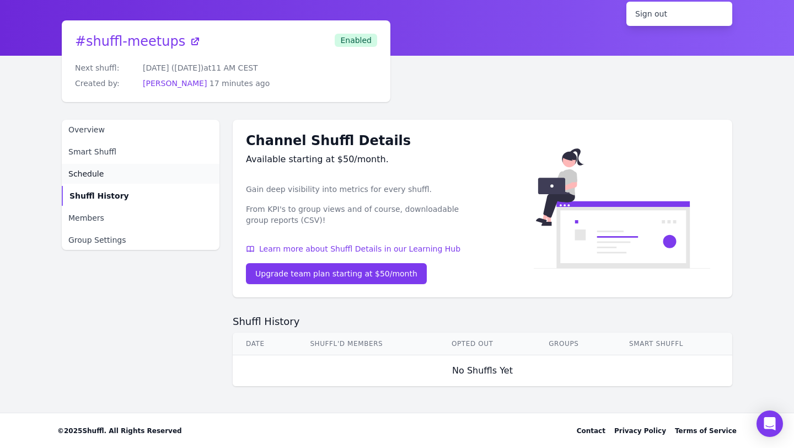
click at [99, 171] on span "Schedule" at bounding box center [85, 173] width 35 height 11
select select "11"
select select "Europe/[GEOGRAPHIC_DATA]"
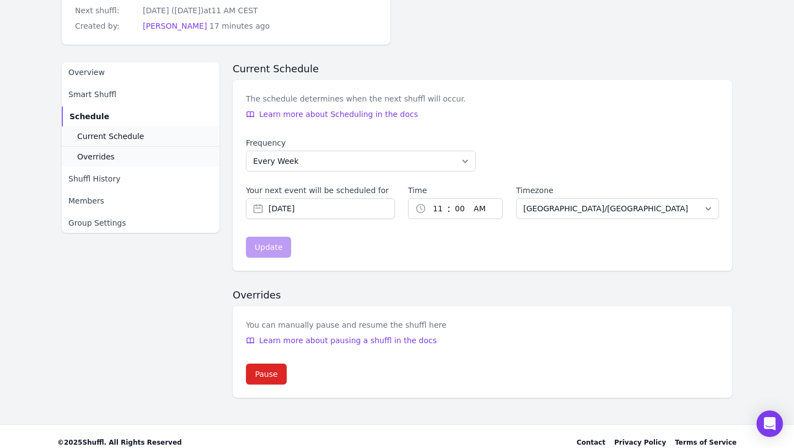
scroll to position [102, 0]
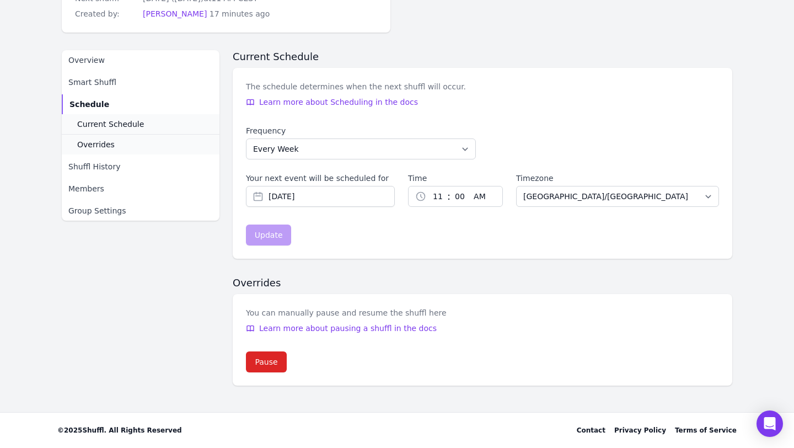
click at [108, 93] on nav "Overview Smart Shuffl Schedule Current Schedule Overrides Shuffl History Member…" at bounding box center [141, 135] width 158 height 170
click at [109, 84] on span "Smart Shuffl" at bounding box center [92, 82] width 48 height 11
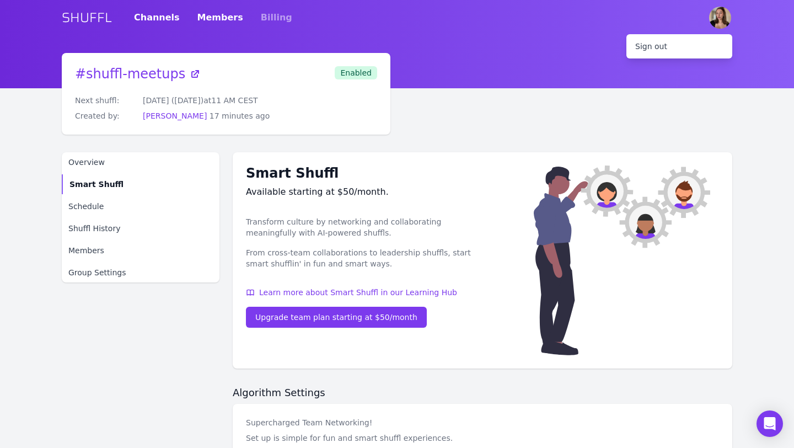
click at [203, 18] on link "Members" at bounding box center [220, 17] width 46 height 31
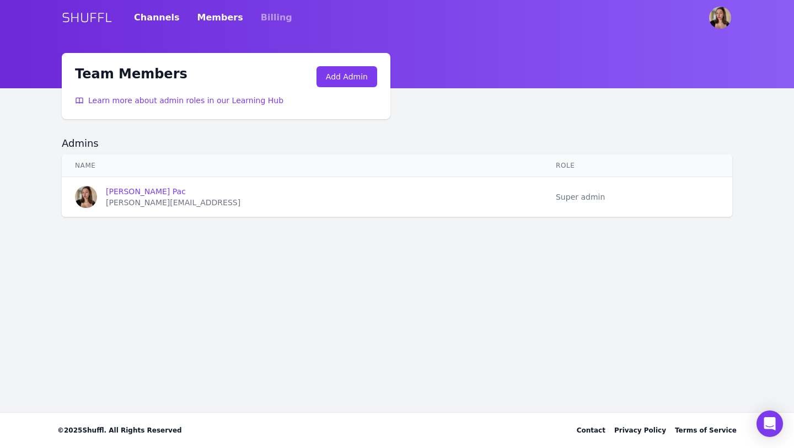
click at [153, 10] on link "Channels" at bounding box center [157, 17] width 46 height 31
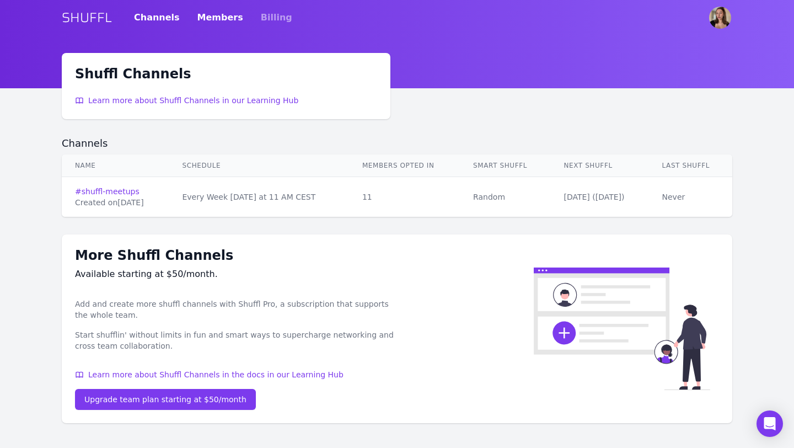
click at [211, 22] on link "Members" at bounding box center [220, 17] width 46 height 31
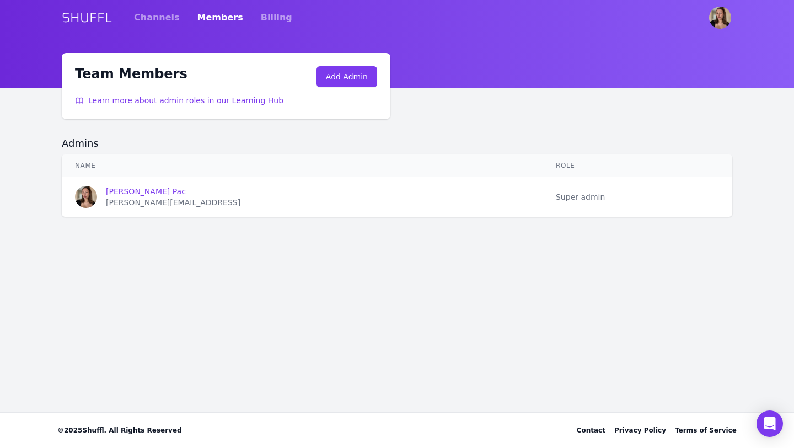
click at [168, 197] on div "[PERSON_NAME][EMAIL_ADDRESS]" at bounding box center [173, 202] width 134 height 11
click at [244, 17] on div "Channels Members Billing" at bounding box center [213, 17] width 158 height 31
click at [261, 22] on link "Billing" at bounding box center [276, 17] width 31 height 31
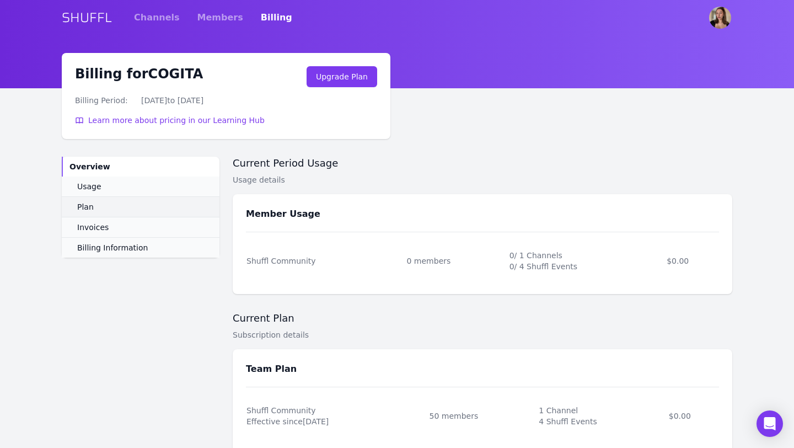
click at [98, 212] on link "Plan" at bounding box center [141, 206] width 158 height 20
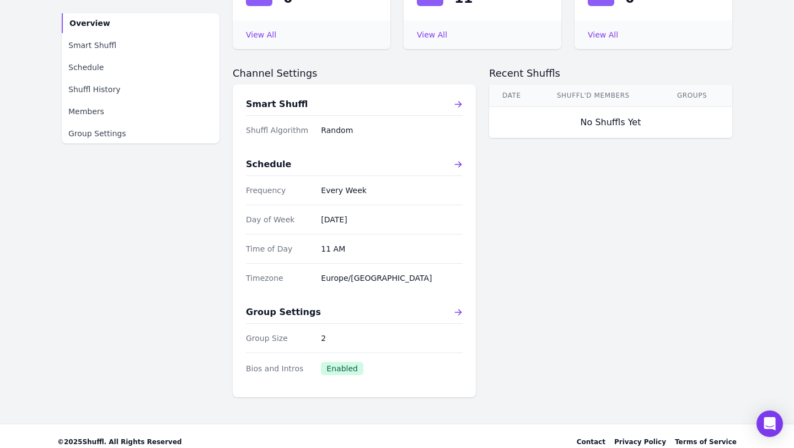
scroll to position [187, 0]
click at [456, 166] on icon at bounding box center [458, 163] width 9 height 9
select select "11"
select select "Europe/[GEOGRAPHIC_DATA]"
